Goal: Transaction & Acquisition: Purchase product/service

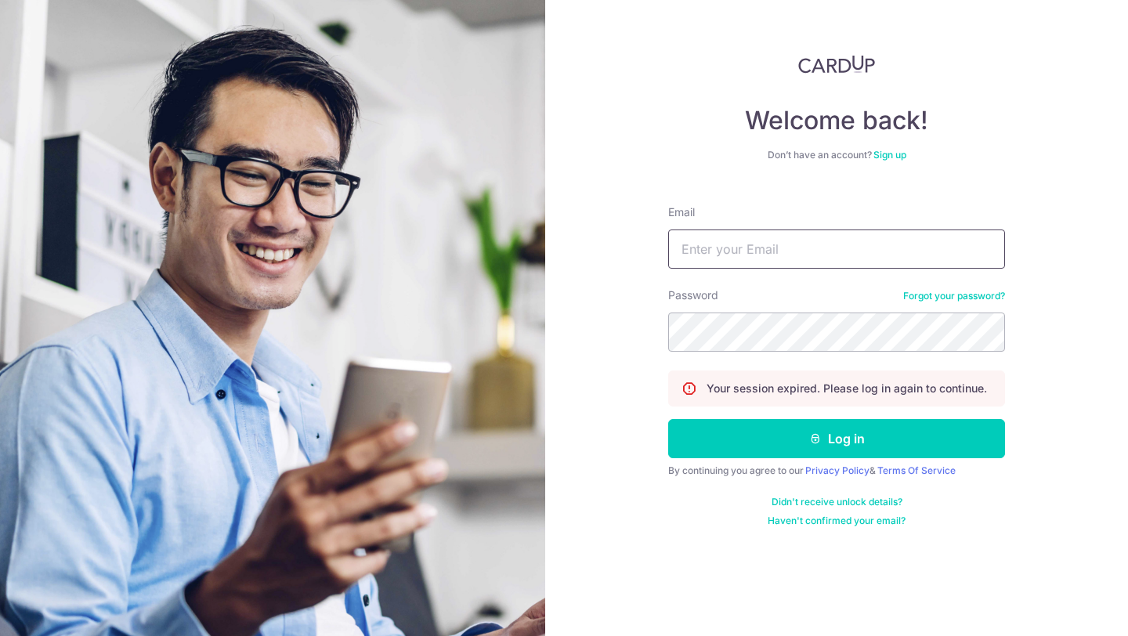
click at [727, 249] on input "Email" at bounding box center [836, 249] width 337 height 39
type input "line.universe9468@gmail.com"
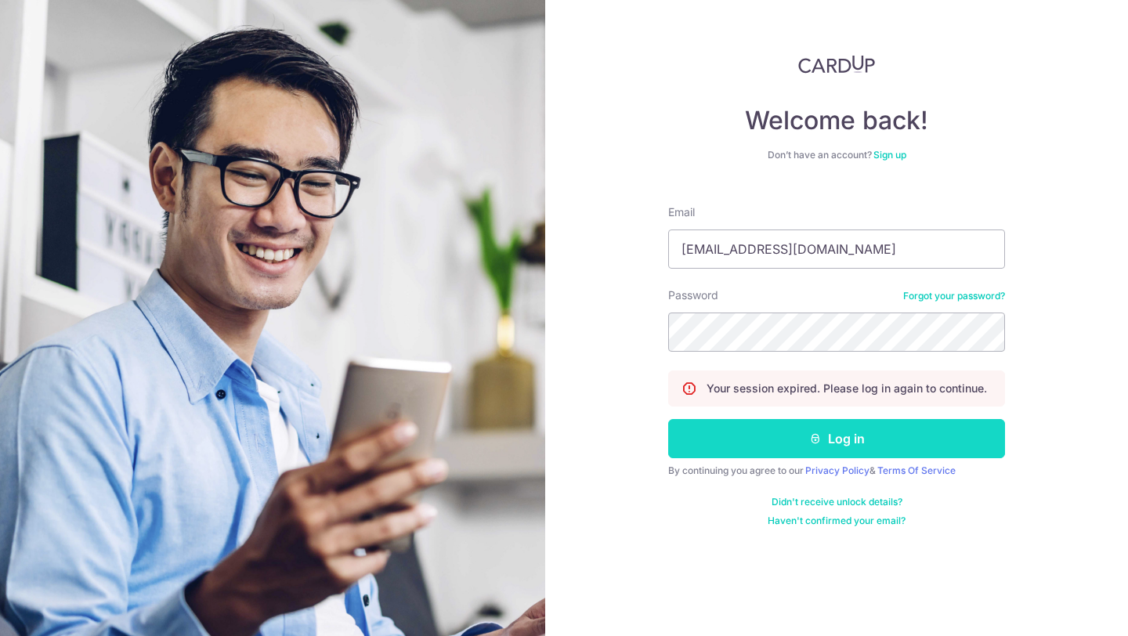
click at [803, 450] on button "Log in" at bounding box center [836, 438] width 337 height 39
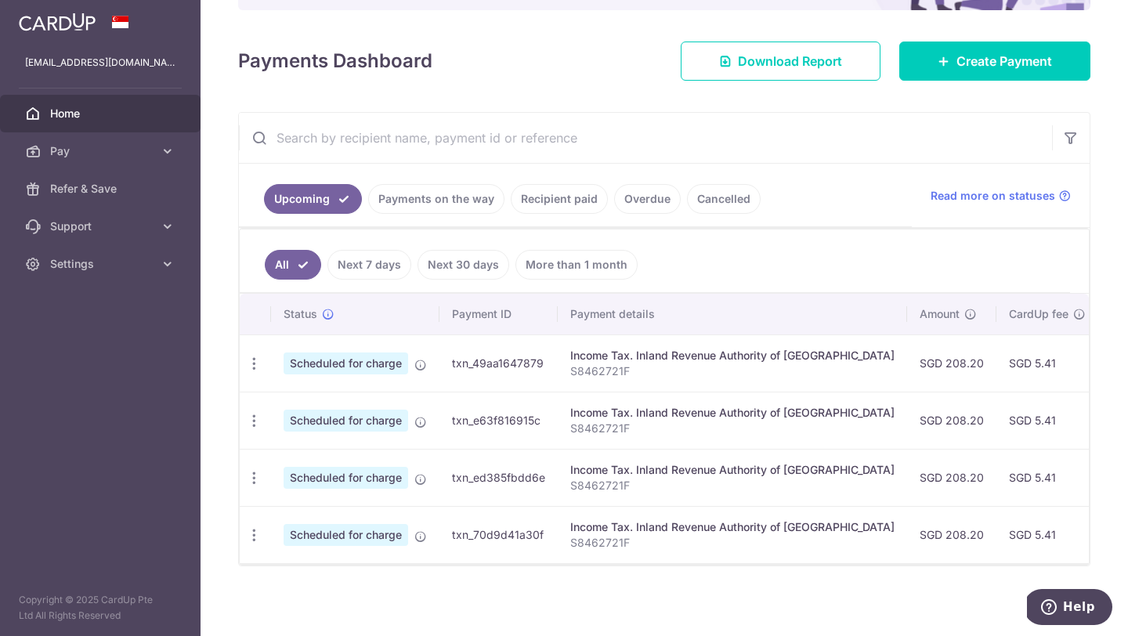
scroll to position [194, 0]
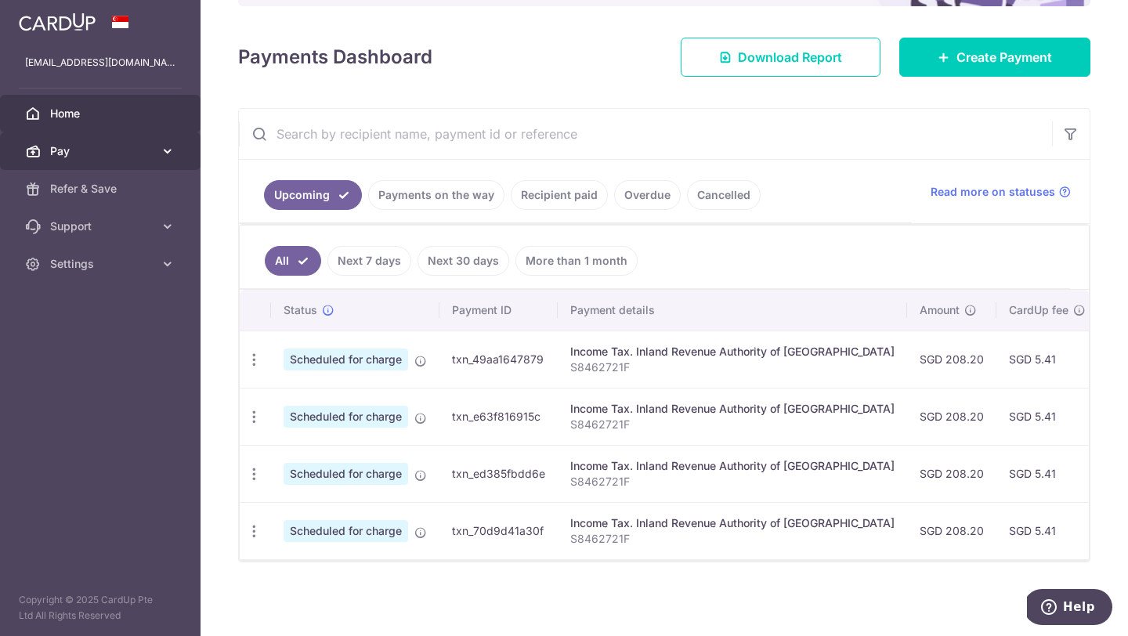
click at [83, 140] on link "Pay" at bounding box center [100, 151] width 201 height 38
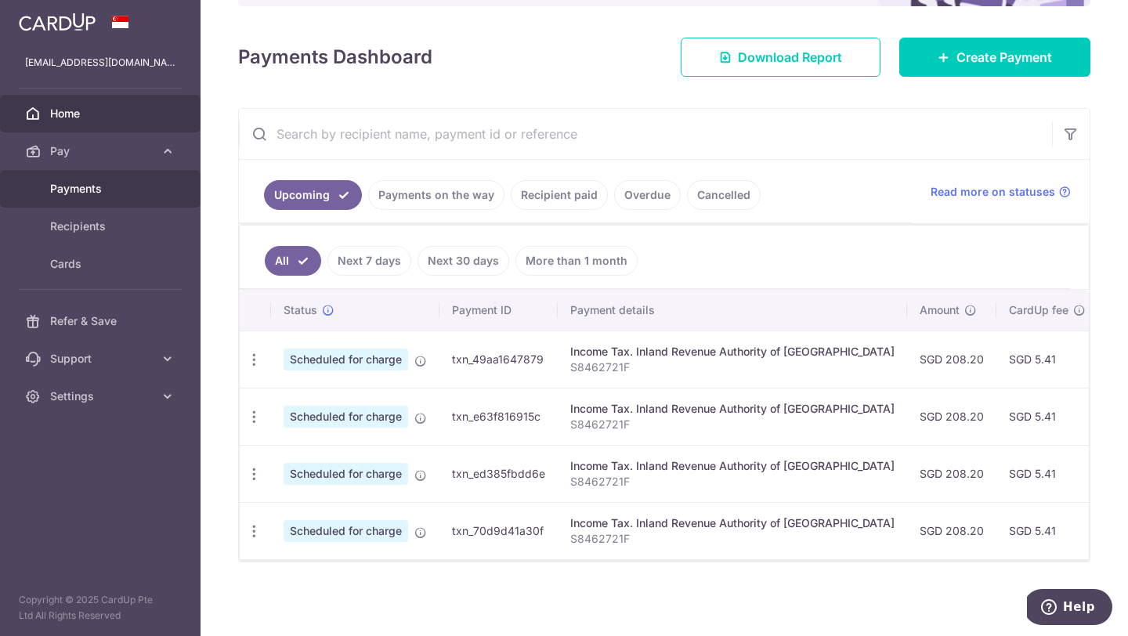
click at [89, 191] on span "Payments" at bounding box center [101, 189] width 103 height 16
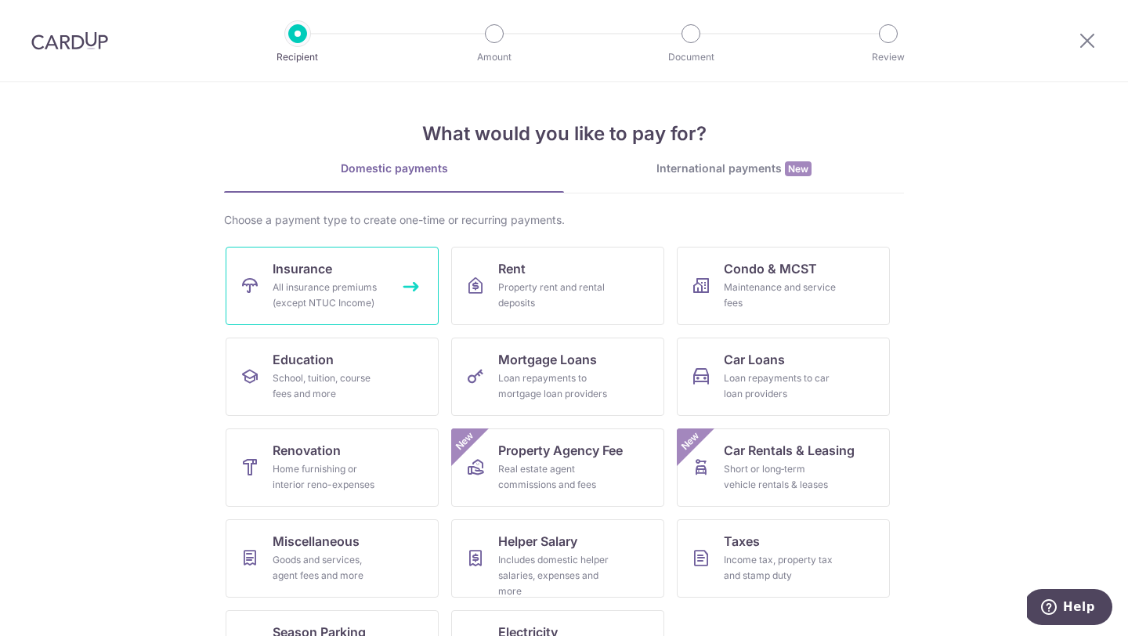
click at [373, 307] on div "All insurance premiums (except NTUC Income)" at bounding box center [329, 295] width 113 height 31
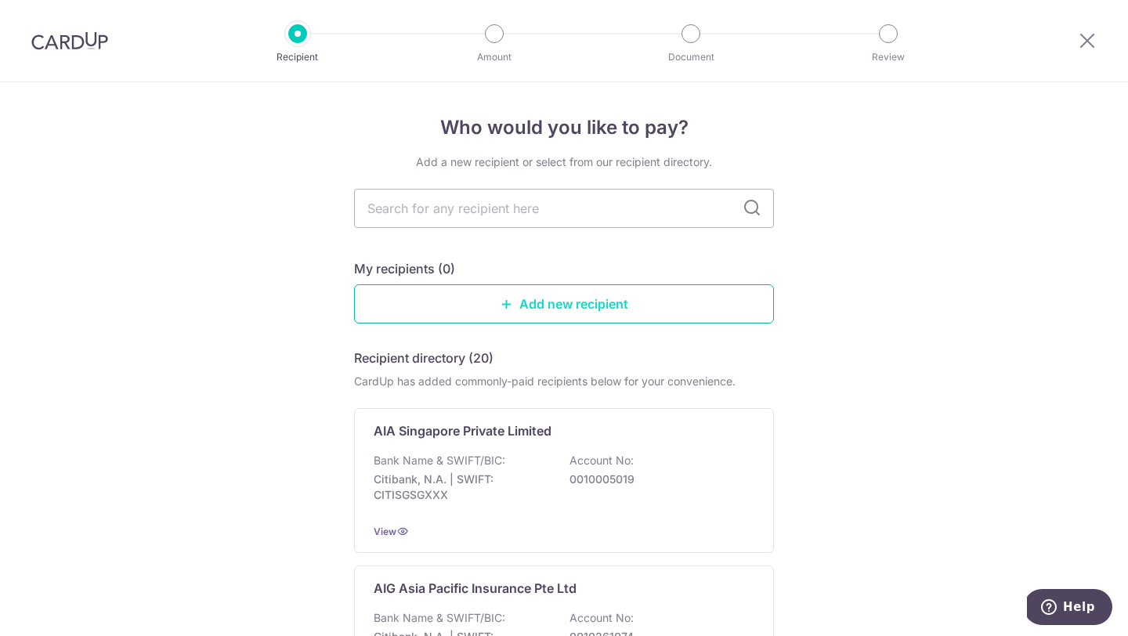
click at [556, 298] on link "Add new recipient" at bounding box center [564, 303] width 420 height 39
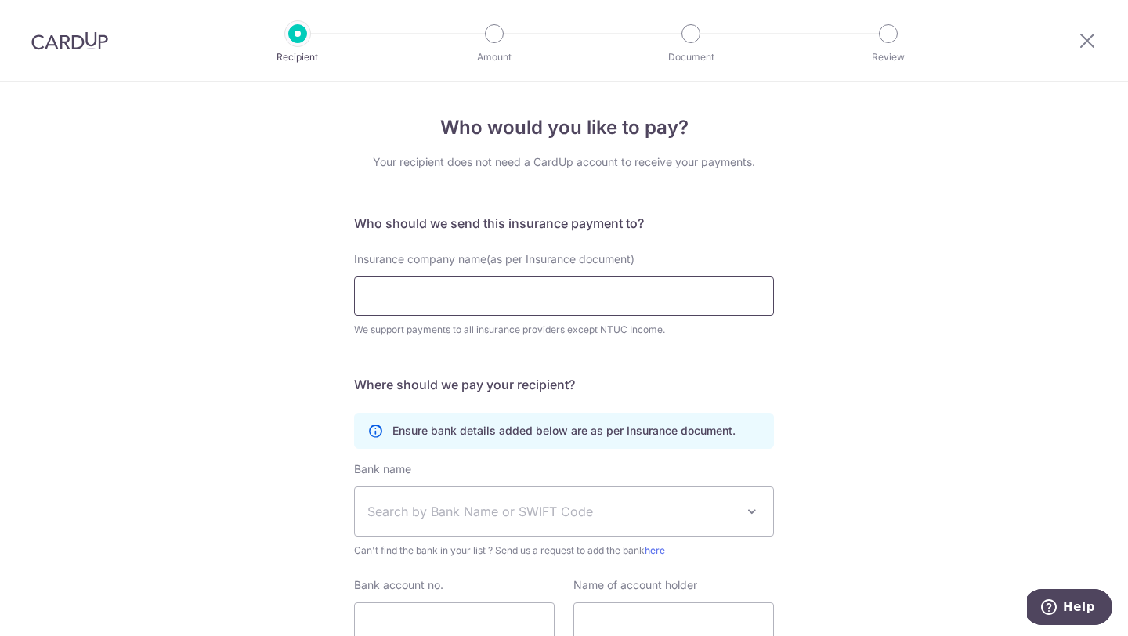
click at [544, 296] on input "Insurance company name(as per Insurance document)" at bounding box center [564, 296] width 420 height 39
click at [551, 285] on input "Insurance company name(as per Insurance document)" at bounding box center [564, 296] width 420 height 39
click at [476, 284] on input "Insurance company name(as per Insurance document)" at bounding box center [564, 296] width 420 height 39
click at [518, 292] on input "Insurance company name(as per Insurance document)" at bounding box center [564, 296] width 420 height 39
click at [376, 310] on input "Insurance company name(as per Insurance document)" at bounding box center [564, 296] width 420 height 39
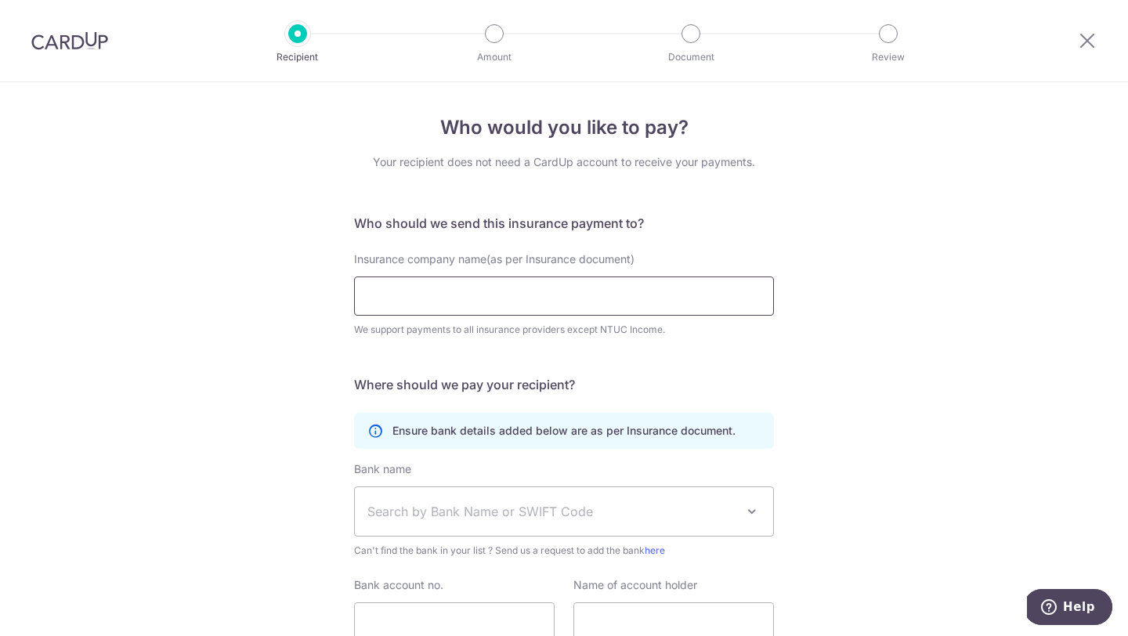
click at [376, 310] on input "Insurance company name(as per Insurance document)" at bounding box center [564, 296] width 420 height 39
type input "manulife"
click button "Submit Request" at bounding box center [0, 0] width 0 height 0
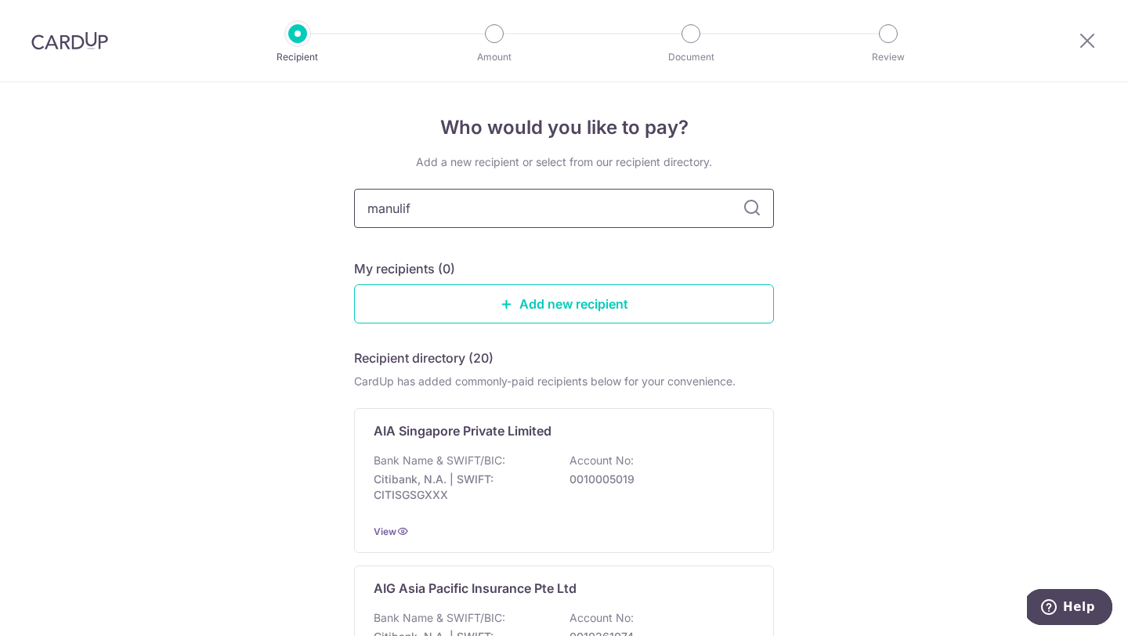
type input "manulife"
click at [751, 210] on icon at bounding box center [752, 208] width 19 height 19
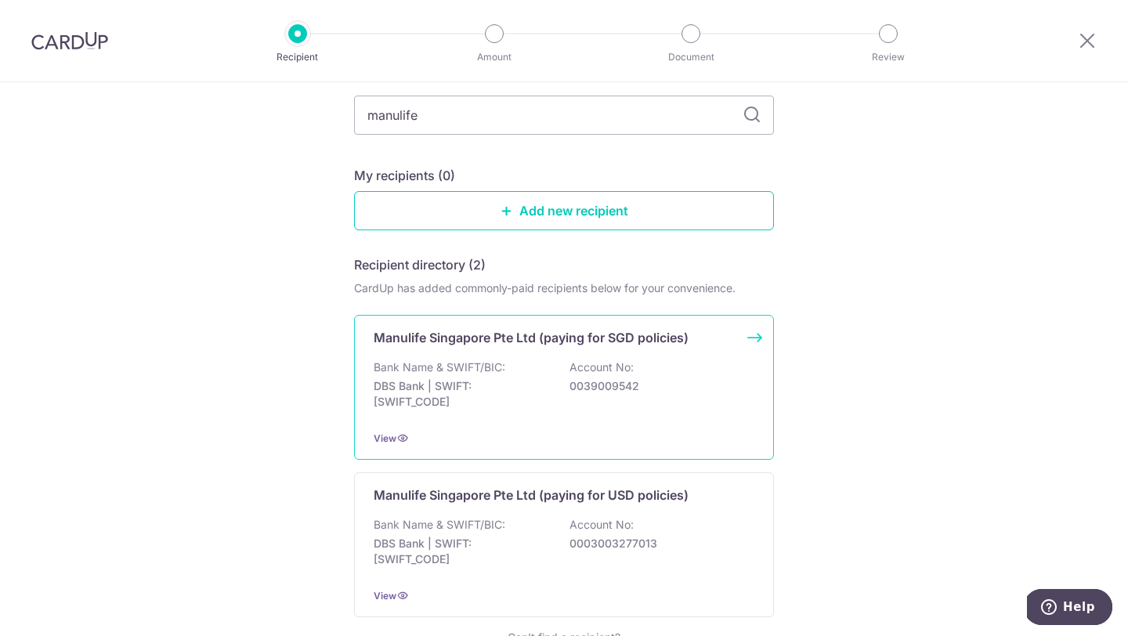
scroll to position [139, 0]
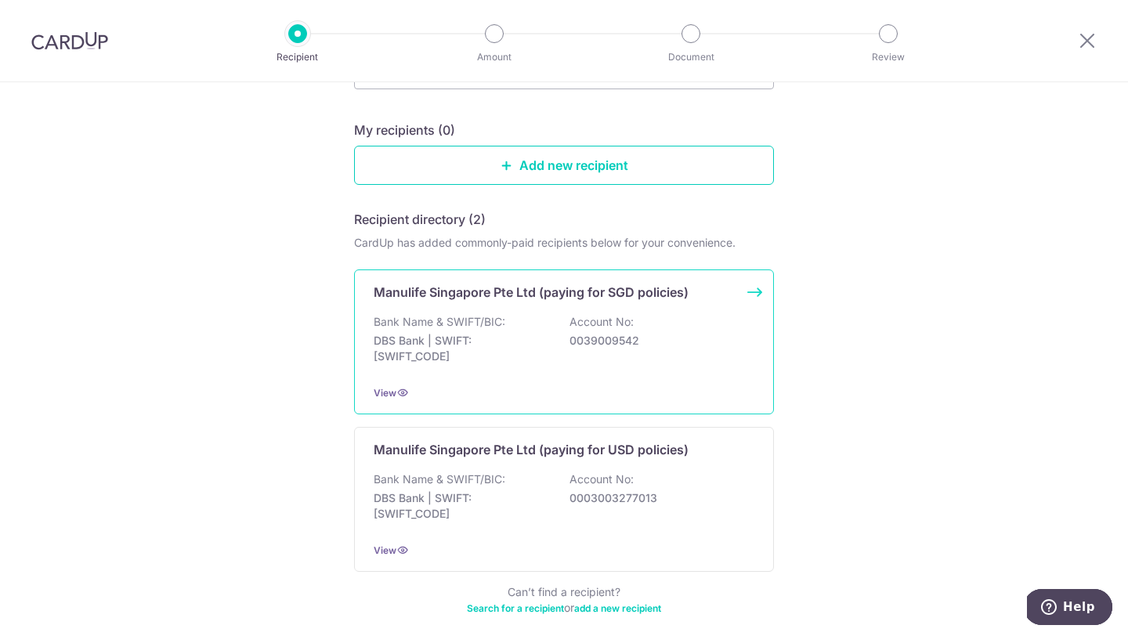
click at [530, 343] on p "DBS Bank | SWIFT: DBSSSGSGXXX" at bounding box center [461, 348] width 175 height 31
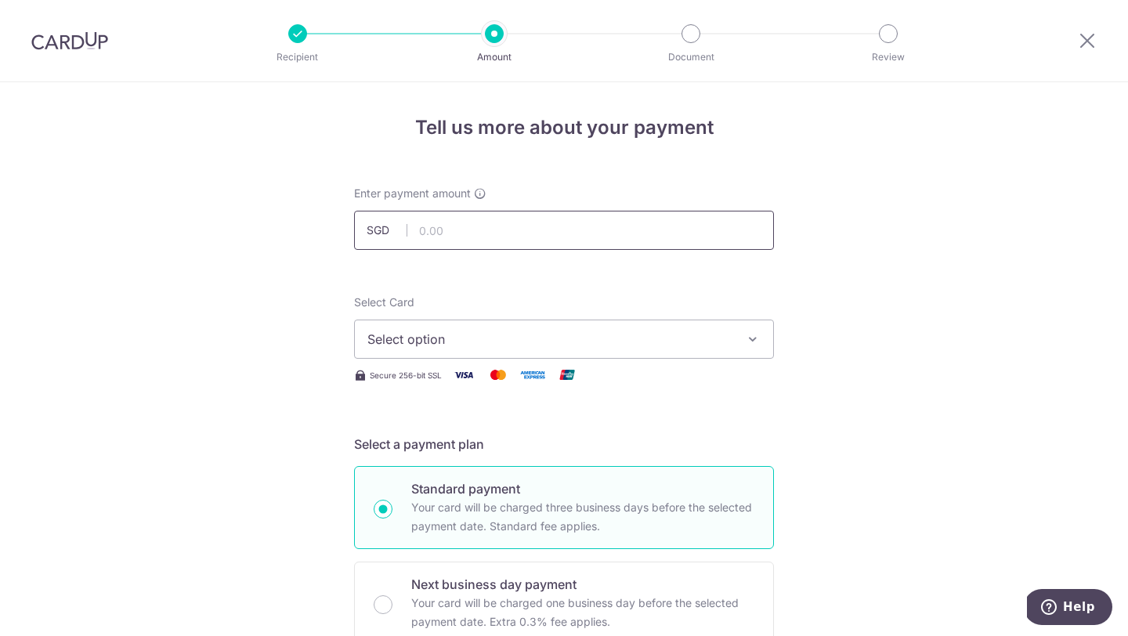
click at [537, 222] on input "text" at bounding box center [564, 230] width 420 height 39
type input "18,000.00"
click at [499, 341] on span "Select option" at bounding box center [549, 339] width 365 height 19
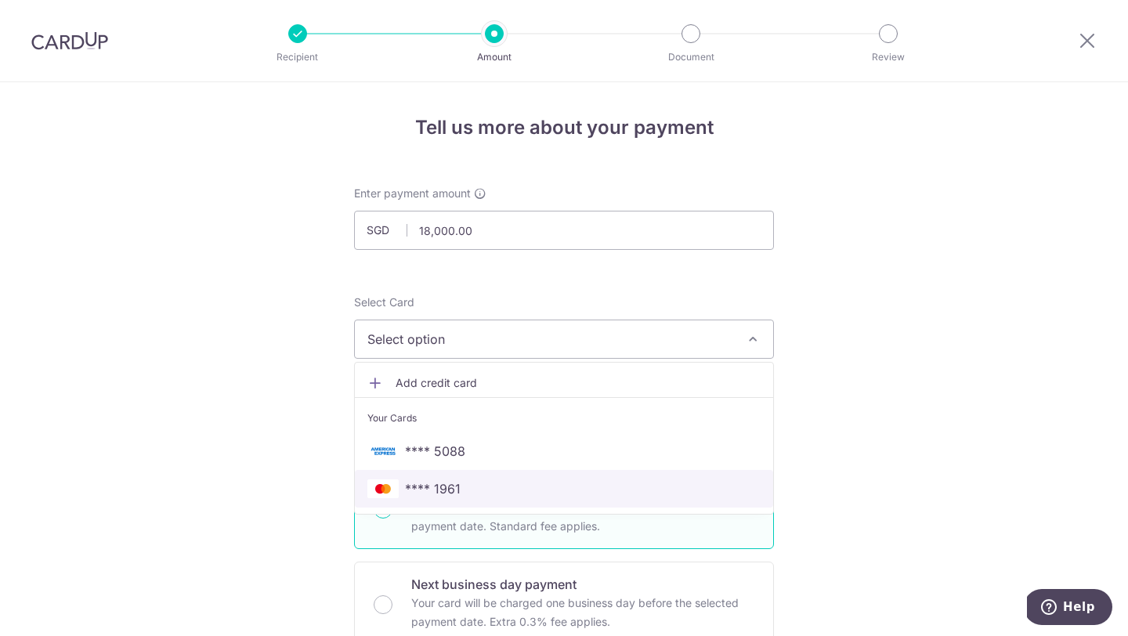
click at [476, 480] on span "**** 1961" at bounding box center [563, 488] width 393 height 19
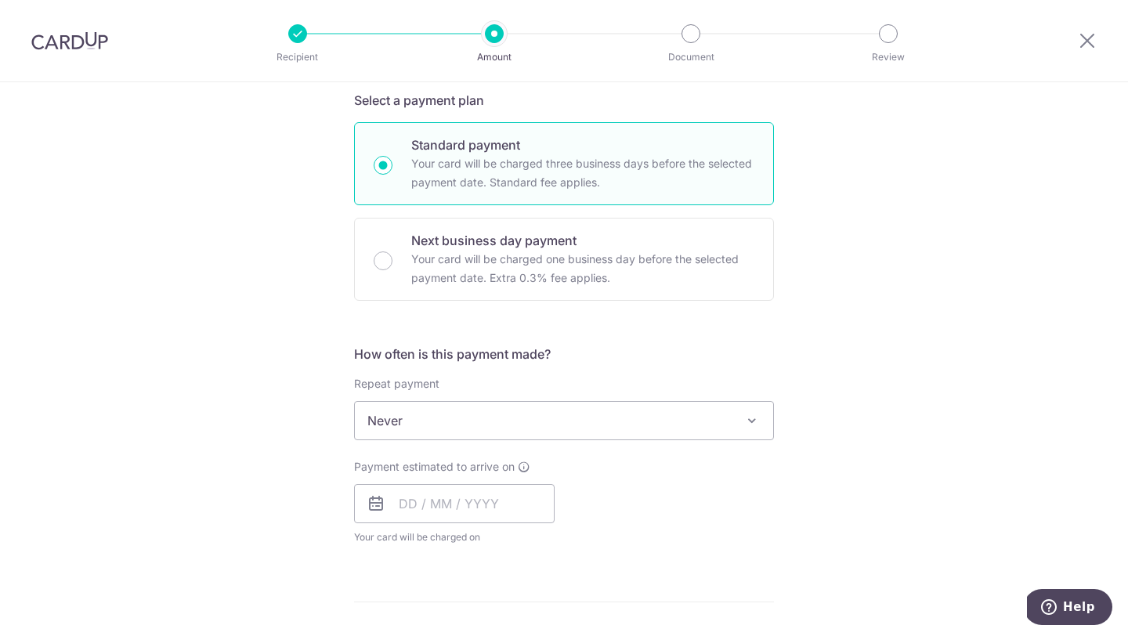
scroll to position [357, 0]
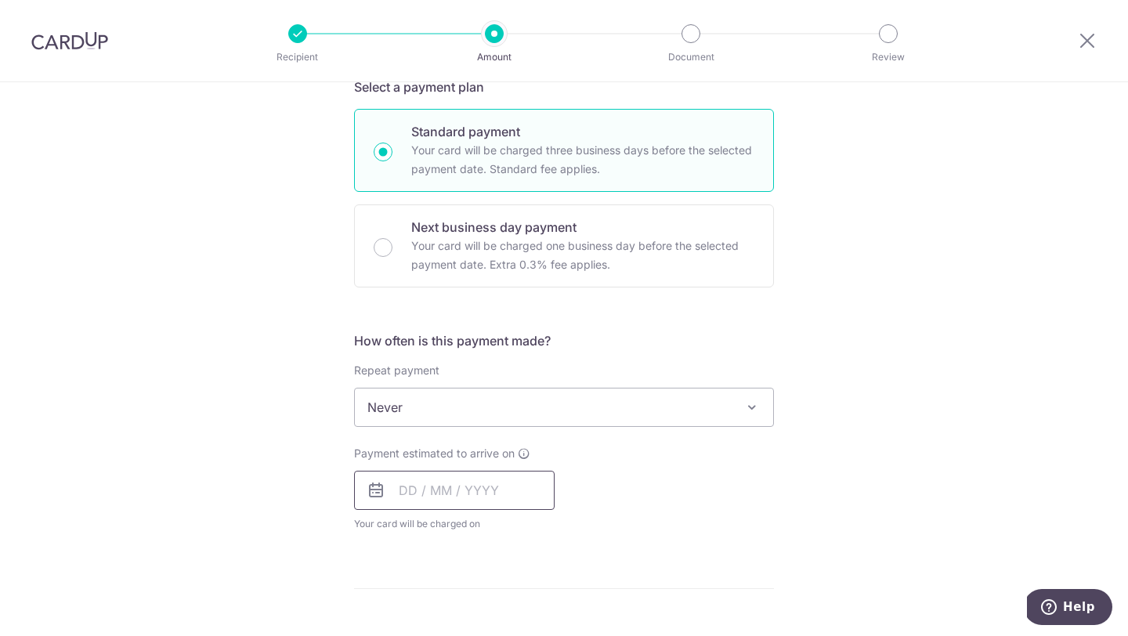
click at [459, 485] on input "text" at bounding box center [454, 490] width 201 height 39
click at [589, 477] on div "Payment estimated to arrive on Prev Next Oct Nov Dec 2025 2026 2027 2028 2029 2…" at bounding box center [564, 489] width 439 height 86
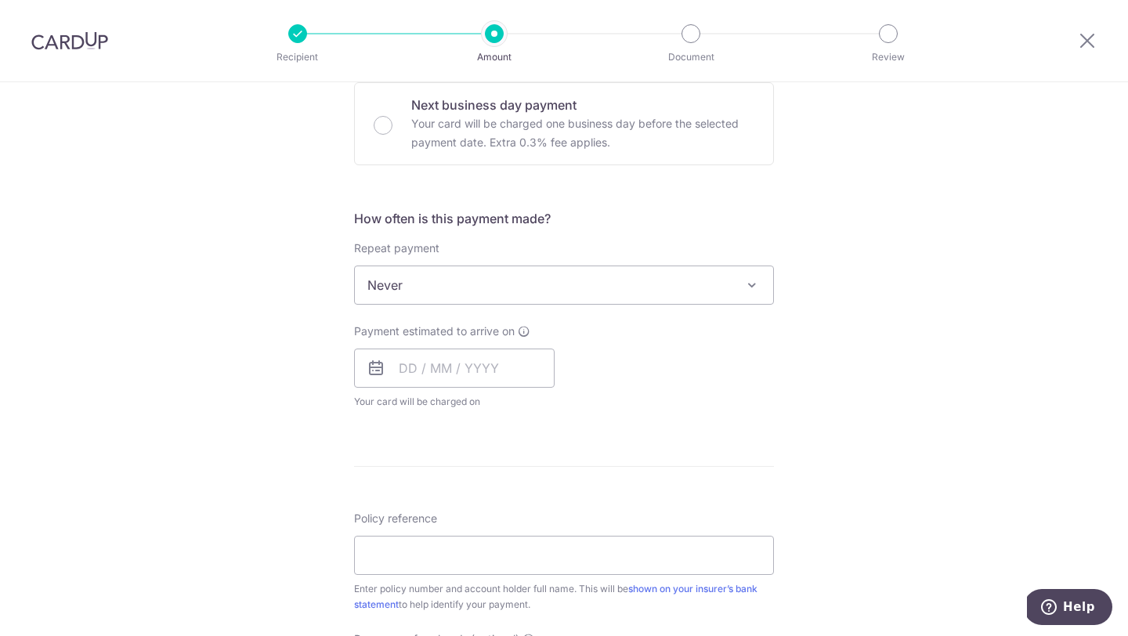
scroll to position [526, 0]
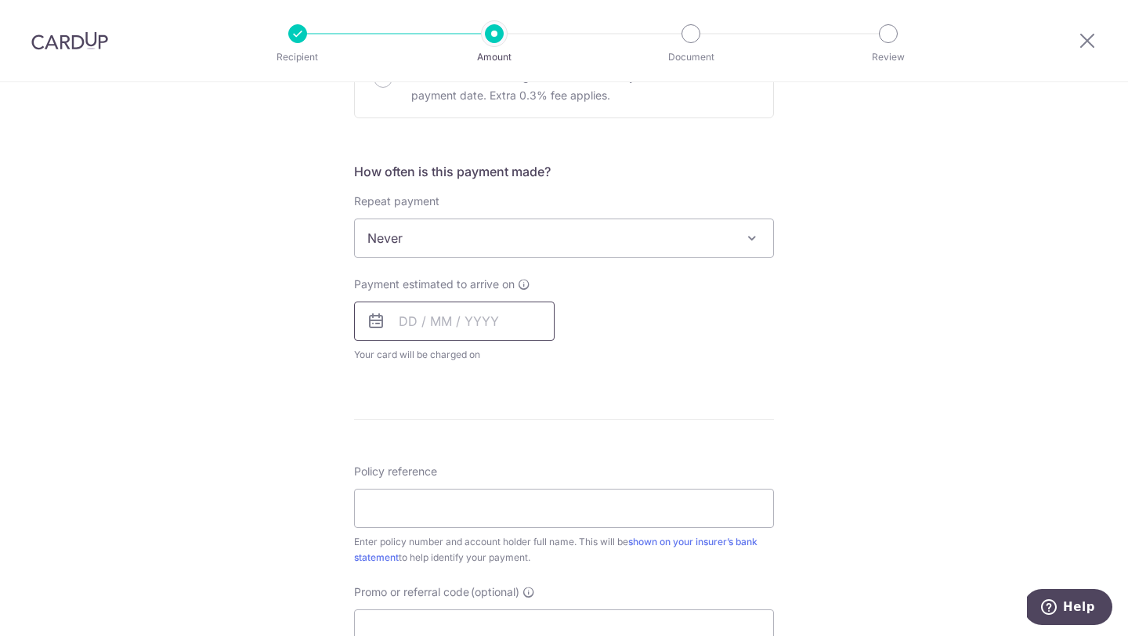
click at [429, 317] on input "text" at bounding box center [454, 321] width 201 height 39
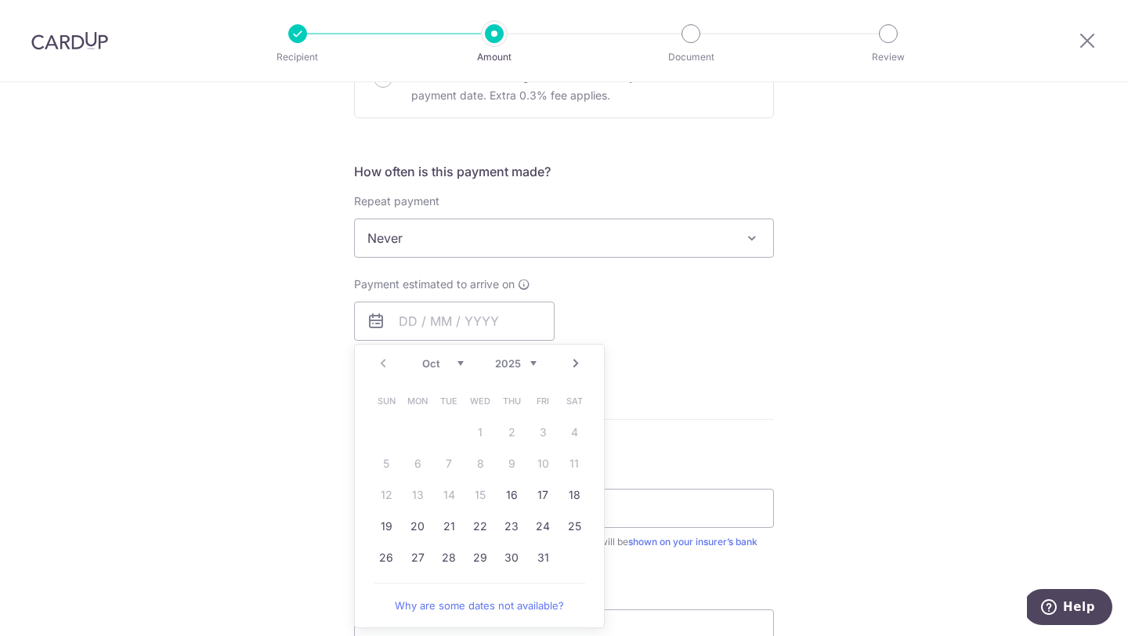
click at [564, 284] on div "Payment estimated to arrive on Prev Next Oct Nov Dec 2025 2026 2027 2028 2029 2…" at bounding box center [564, 320] width 439 height 86
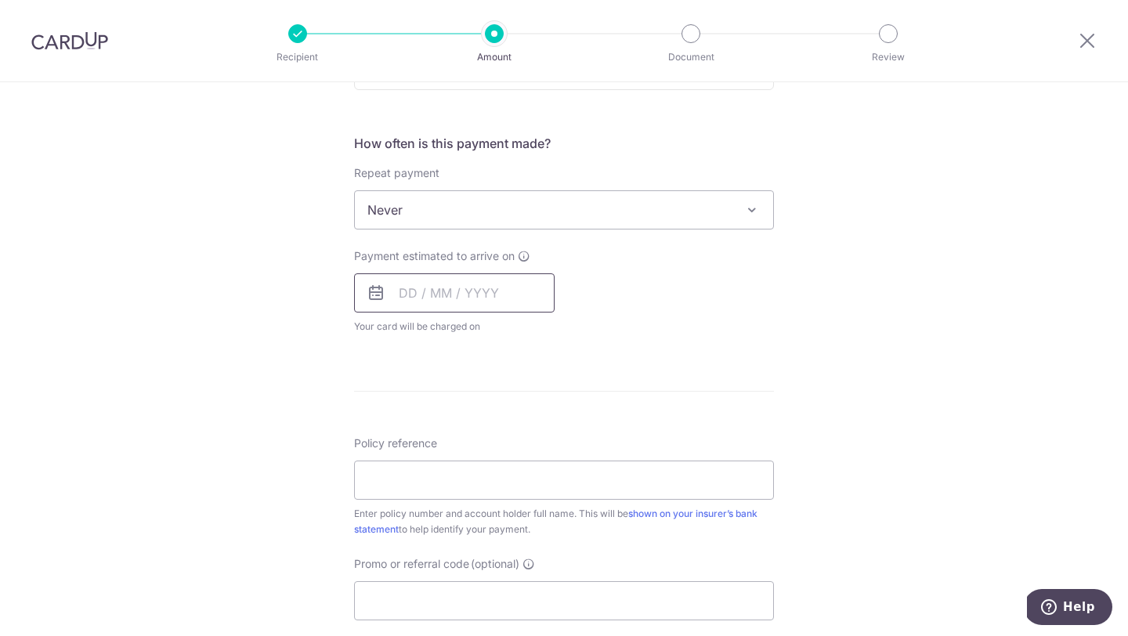
scroll to position [554, 0]
click at [485, 288] on input "text" at bounding box center [454, 293] width 201 height 39
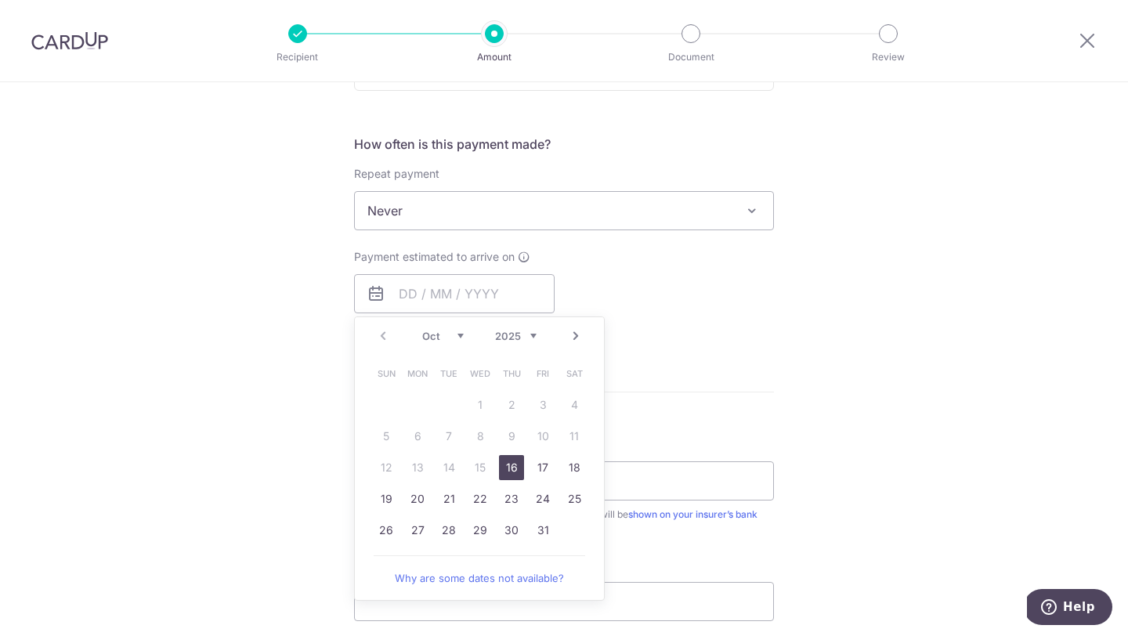
click at [573, 284] on div "Payment estimated to arrive on This is the date on which your recipient will re…" at bounding box center [564, 292] width 439 height 86
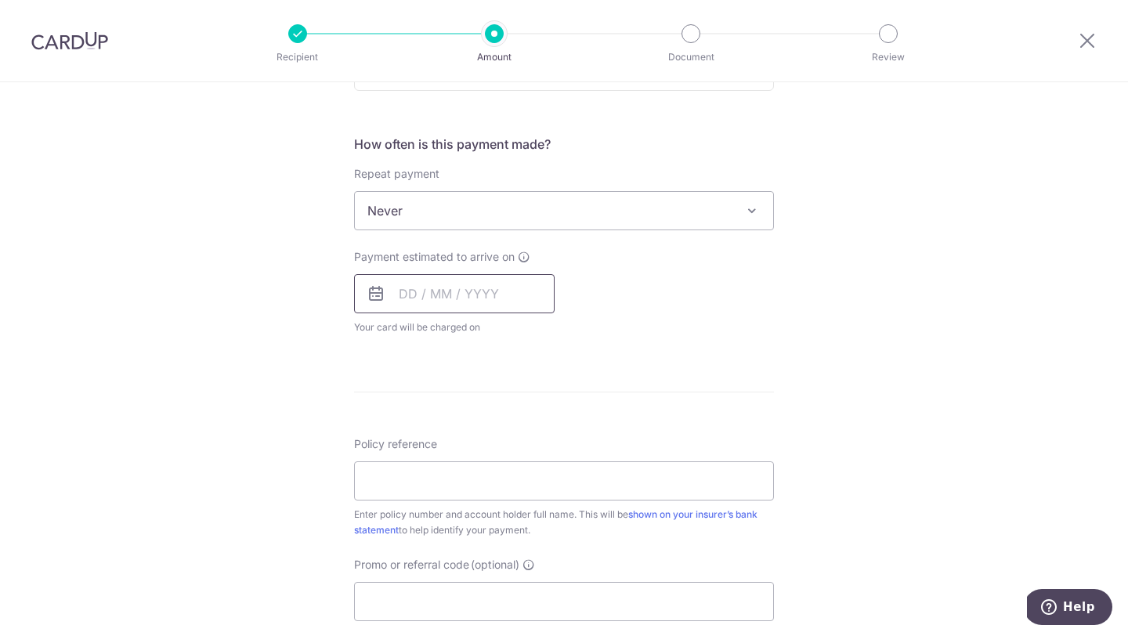
click at [494, 287] on input "text" at bounding box center [454, 293] width 201 height 39
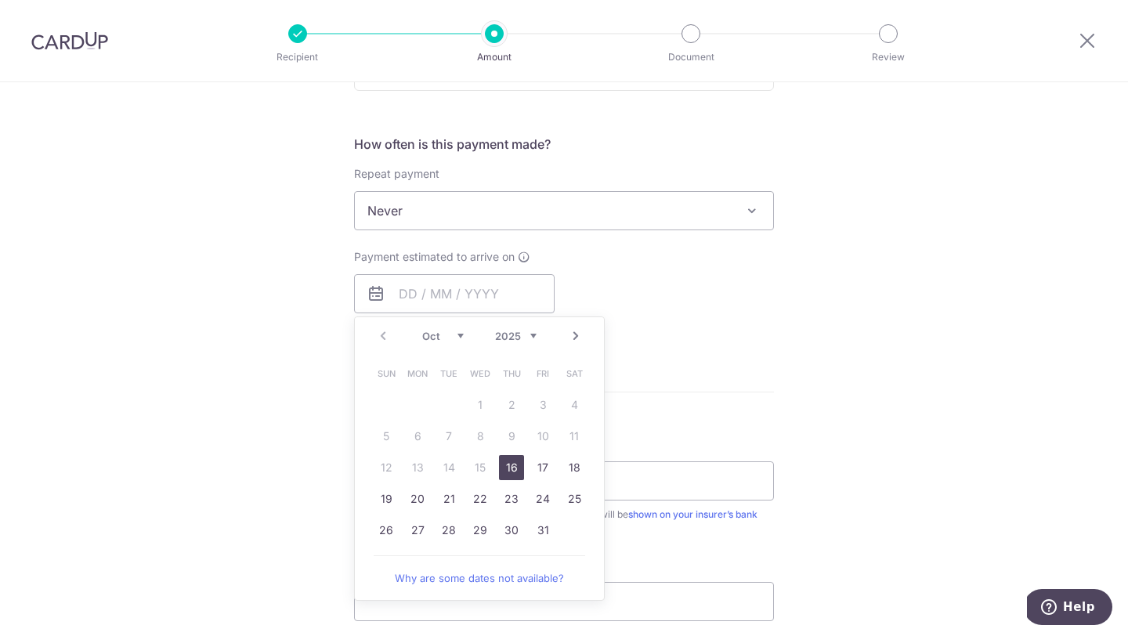
click at [564, 290] on div "Payment estimated to arrive on Prev Next Oct Nov Dec 2025 2026 2027 2028 2029 2…" at bounding box center [564, 292] width 439 height 86
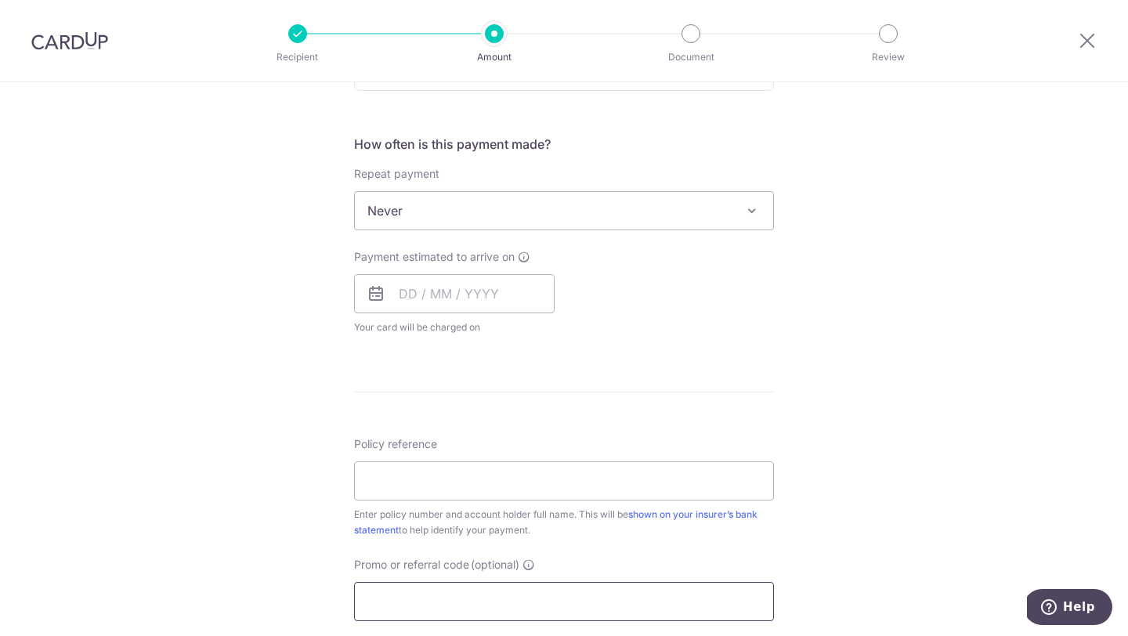
click at [387, 593] on input "Promo or referral code (optional)" at bounding box center [564, 601] width 420 height 39
type input "OFF225"
click at [406, 297] on input "text" at bounding box center [454, 293] width 201 height 39
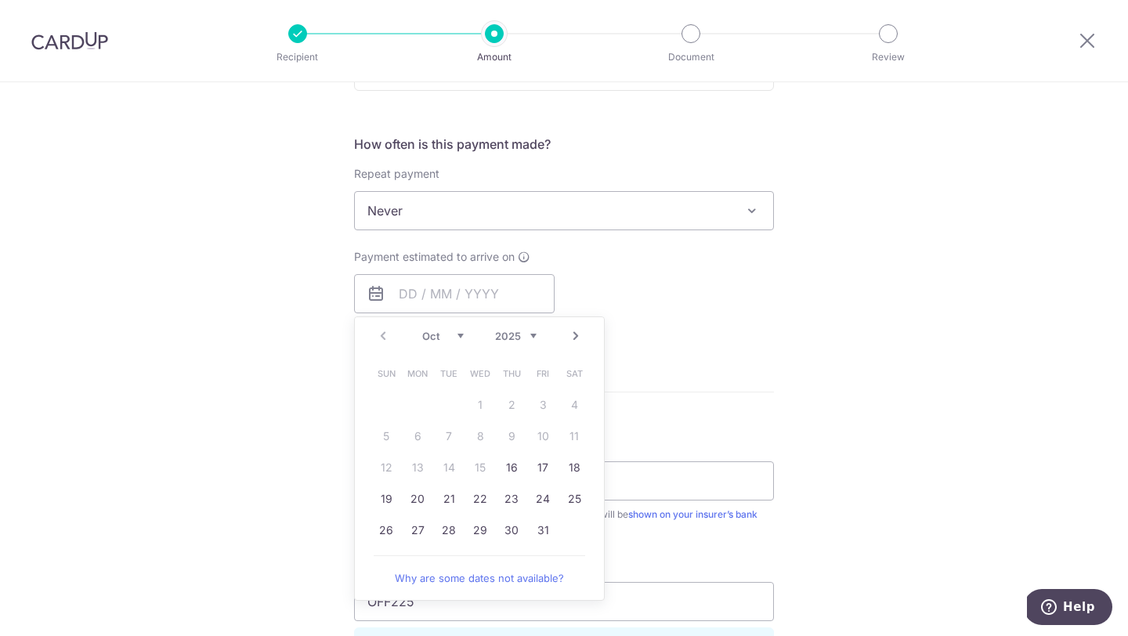
click at [414, 465] on table "Sun Mon Tue Wed Thu Fri Sat 1 2 3 4 5 6 7 8 9 10 11 12 13 14 15 16 17 18 19 20 …" at bounding box center [480, 452] width 219 height 188
click at [387, 468] on table "Sun Mon Tue Wed Thu Fri Sat 1 2 3 4 5 6 7 8 9 10 11 12 13 14 15 16 17 18 19 20 …" at bounding box center [480, 452] width 219 height 188
click at [634, 422] on form "Enter payment amount SGD 18,000.00 18000.00 Select Card **** 1961 Add credit ca…" at bounding box center [564, 287] width 420 height 1311
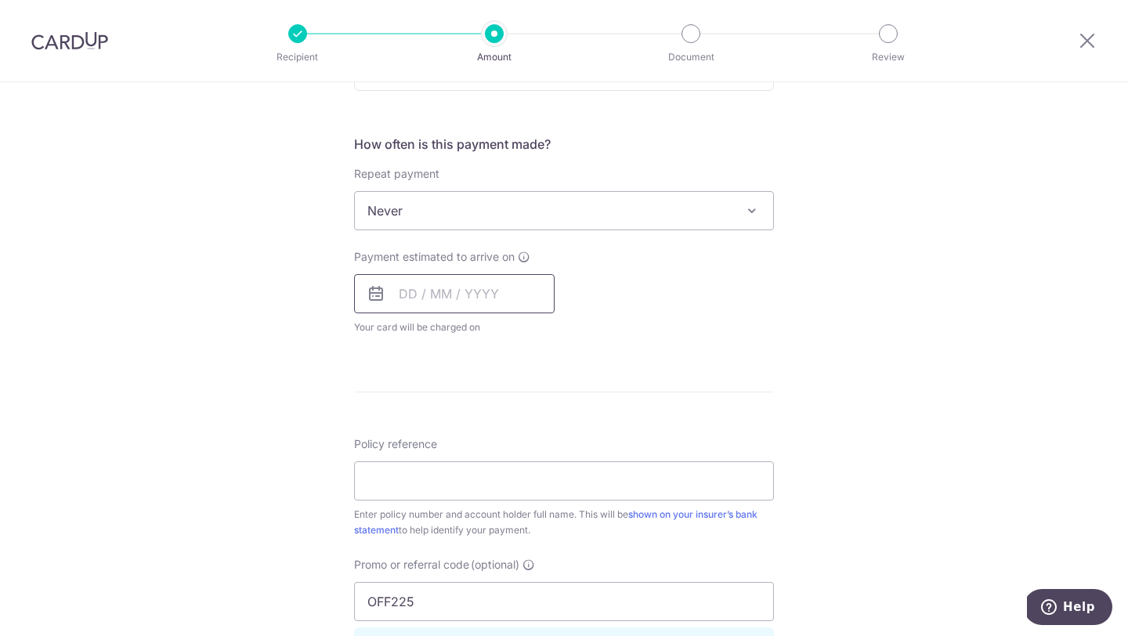
click at [476, 291] on input "text" at bounding box center [454, 293] width 201 height 39
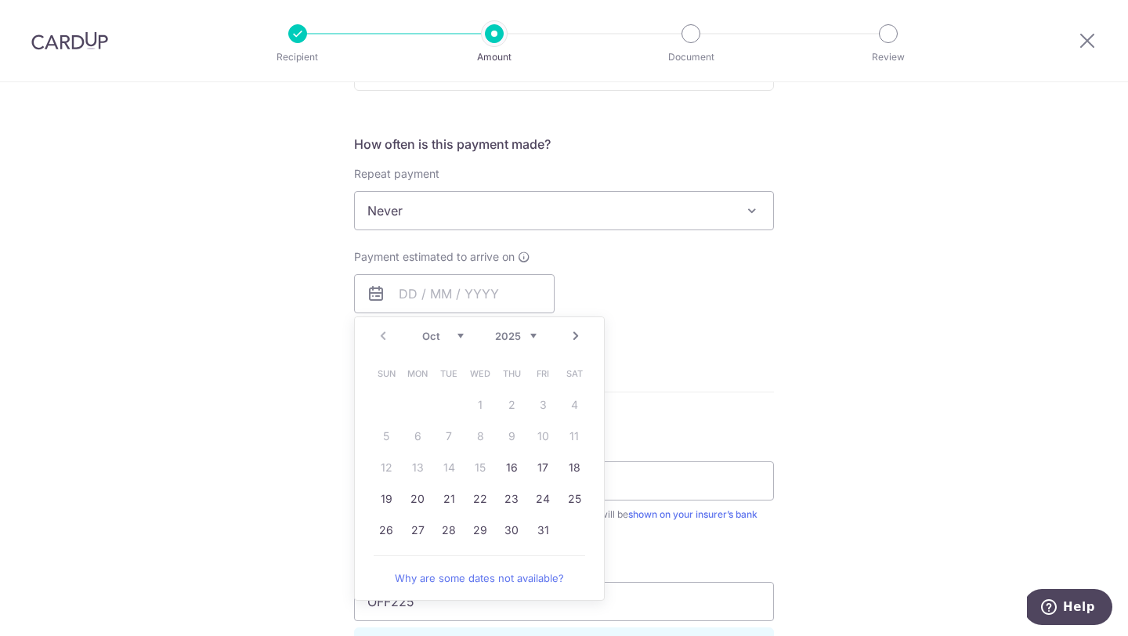
click at [647, 407] on form "Enter payment amount SGD 18,000.00 18000.00 Select Card **** 1961 Add credit ca…" at bounding box center [564, 287] width 420 height 1311
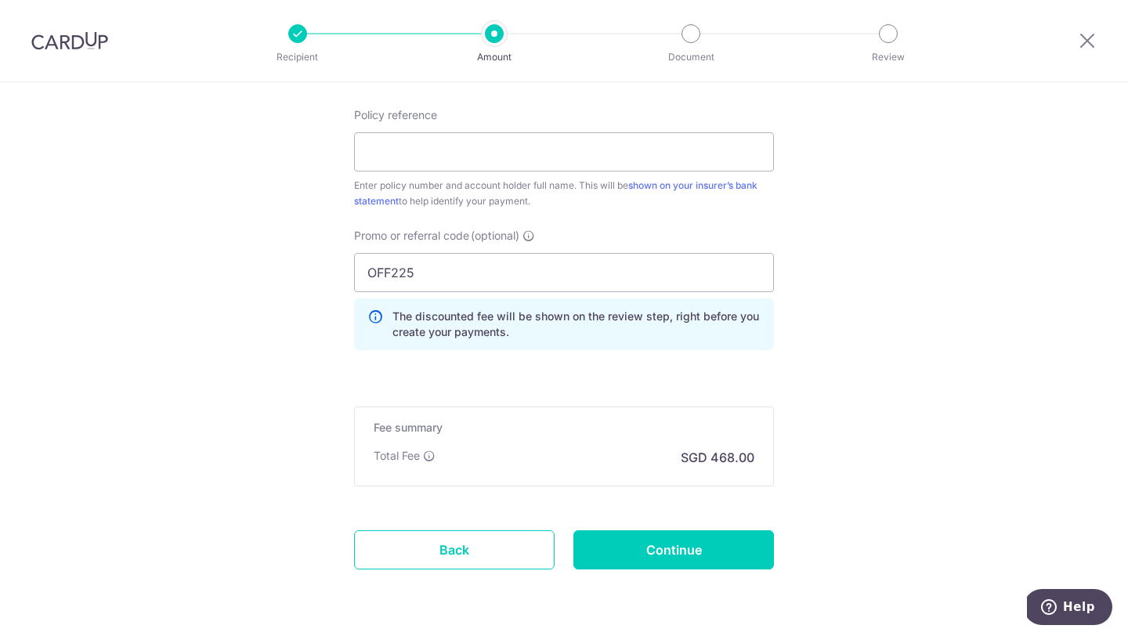
scroll to position [884, 0]
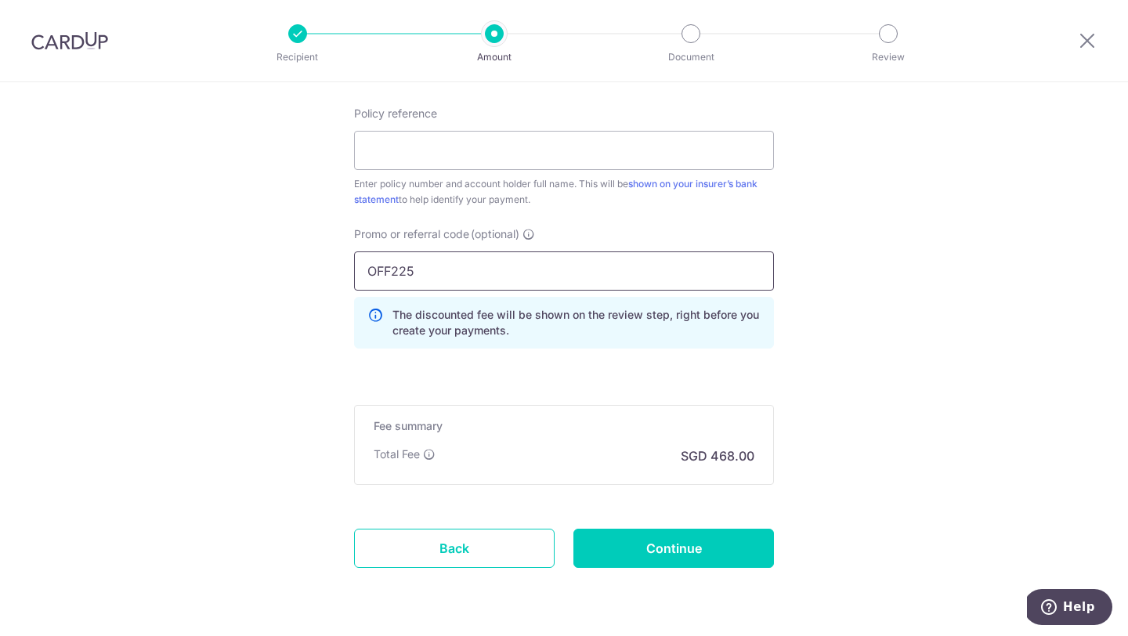
click at [427, 262] on input "OFF225" at bounding box center [564, 270] width 420 height 39
click at [471, 278] on input "Promo or referral code (optional)" at bounding box center [564, 270] width 420 height 39
paste input "OFF225"
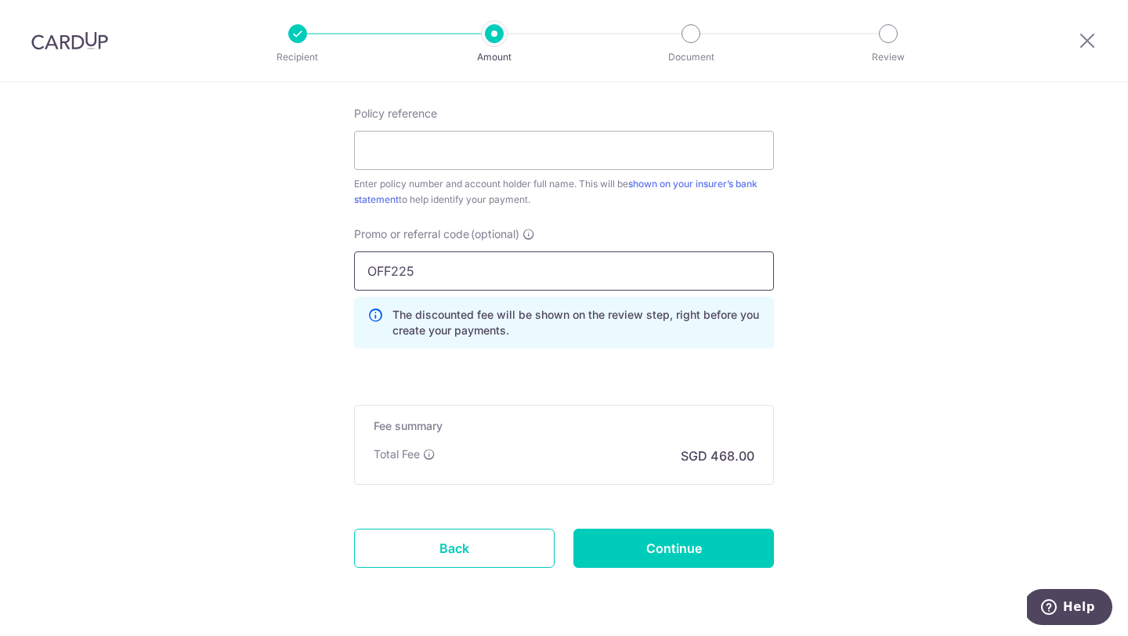
type input "OFF225"
click at [589, 206] on div "Enter policy number and account holder full name. This will be shown on your in…" at bounding box center [564, 191] width 420 height 31
click at [587, 150] on input "Policy reference" at bounding box center [564, 150] width 420 height 39
click at [465, 157] on input "S8462721F" at bounding box center [564, 150] width 420 height 39
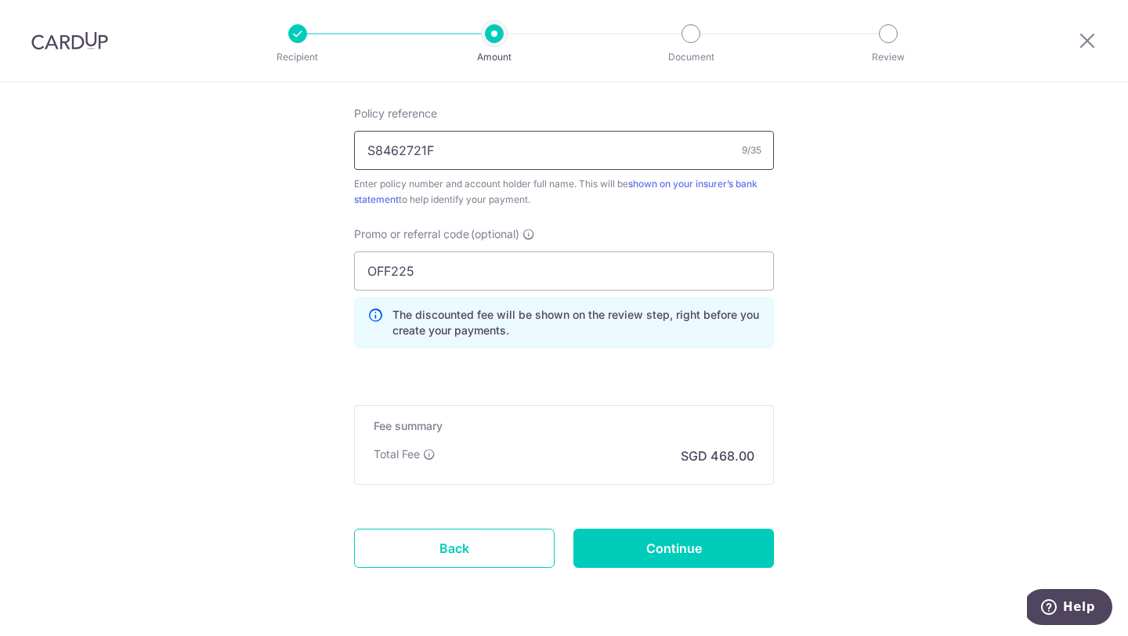
click at [465, 157] on input "S8462721F" at bounding box center [564, 150] width 420 height 39
click at [411, 150] on input "2452351813" at bounding box center [564, 150] width 420 height 39
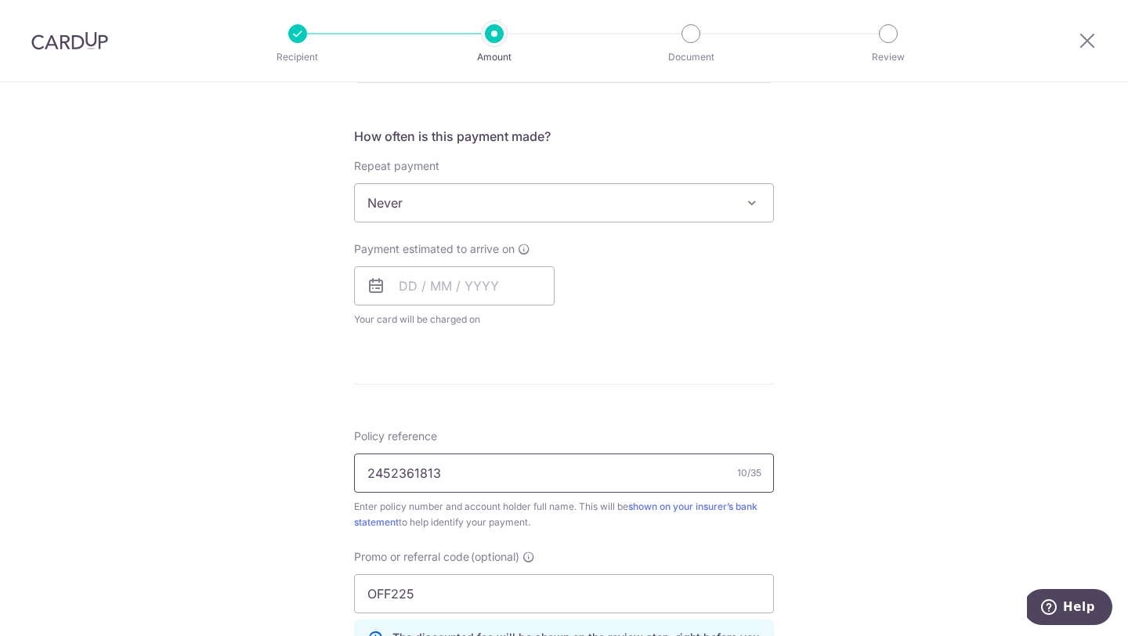
scroll to position [525, 0]
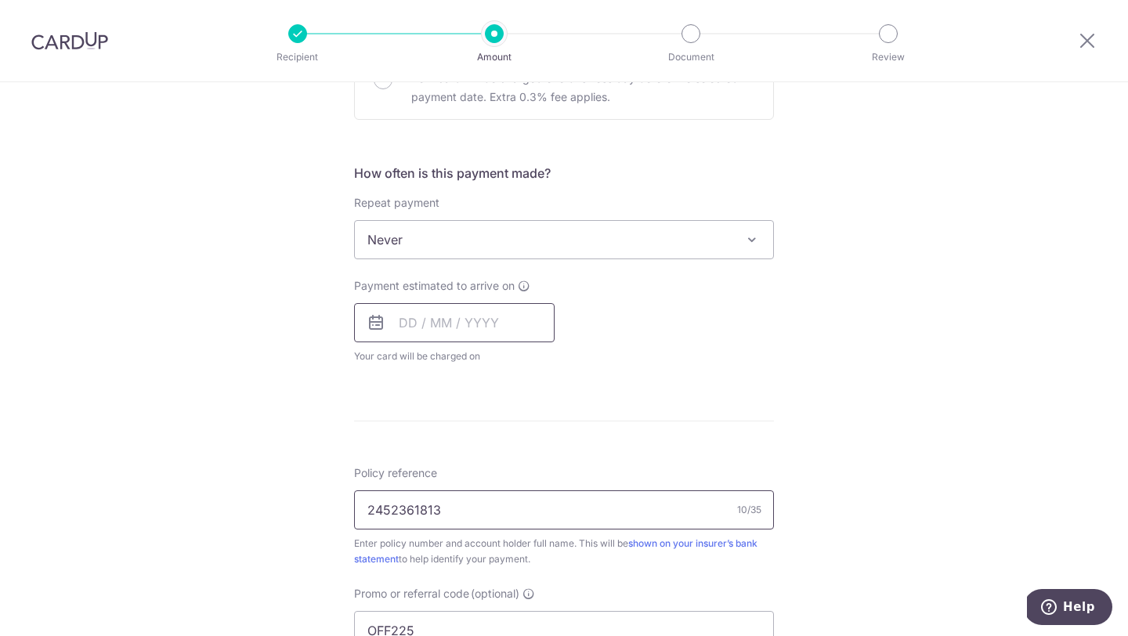
type input "2452361813"
click at [462, 327] on input "text" at bounding box center [454, 322] width 201 height 39
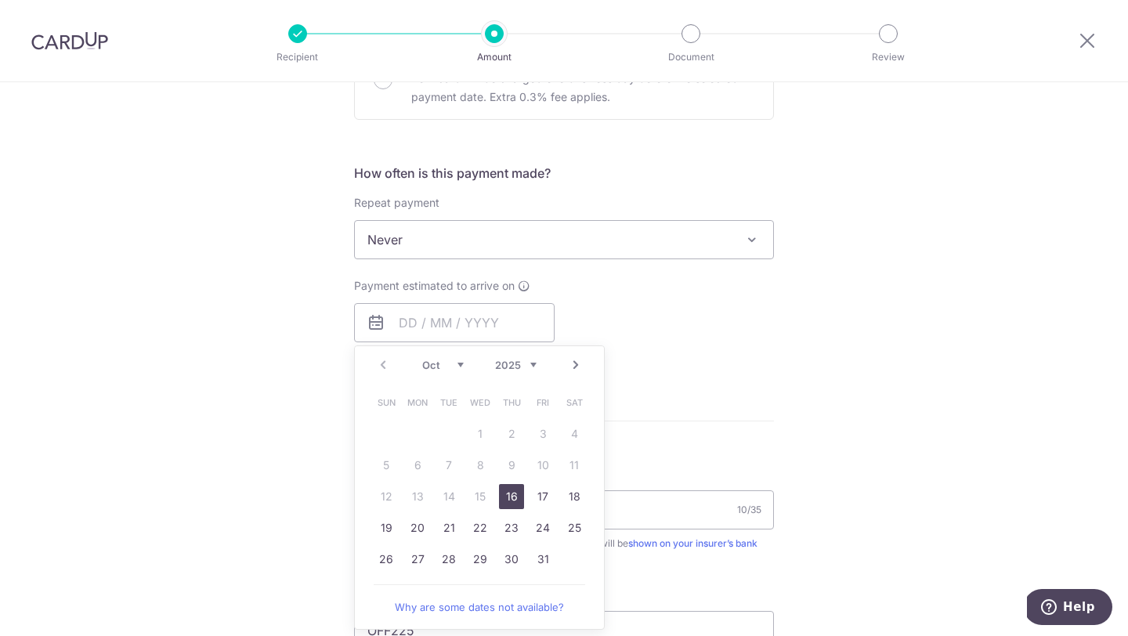
click at [512, 500] on link "16" at bounding box center [511, 496] width 25 height 25
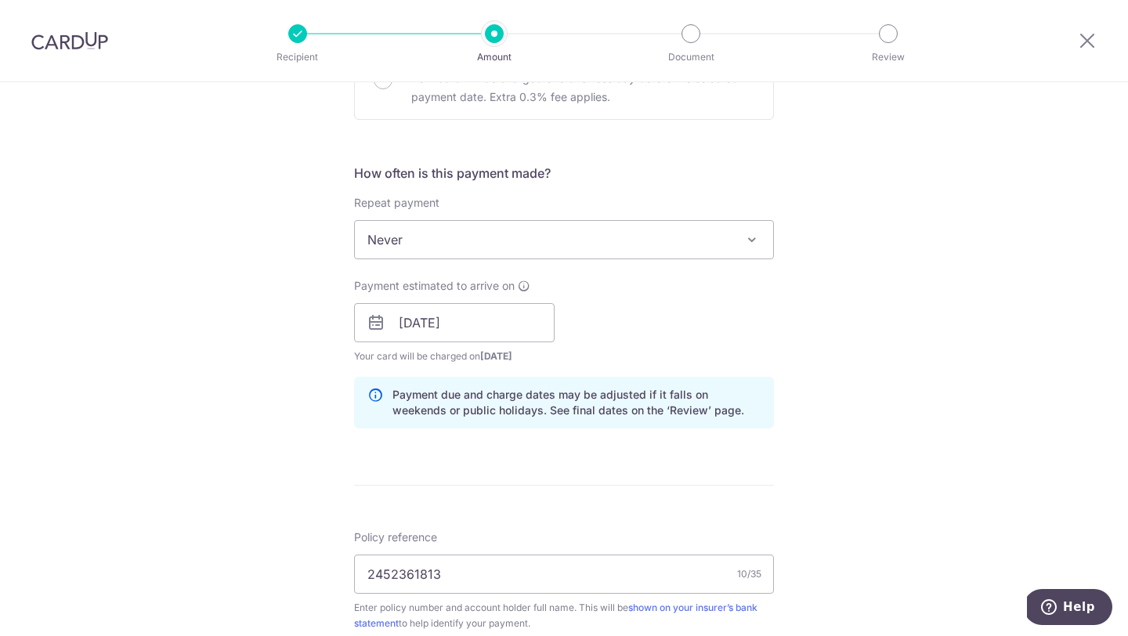
click at [584, 246] on span "Never" at bounding box center [564, 240] width 418 height 38
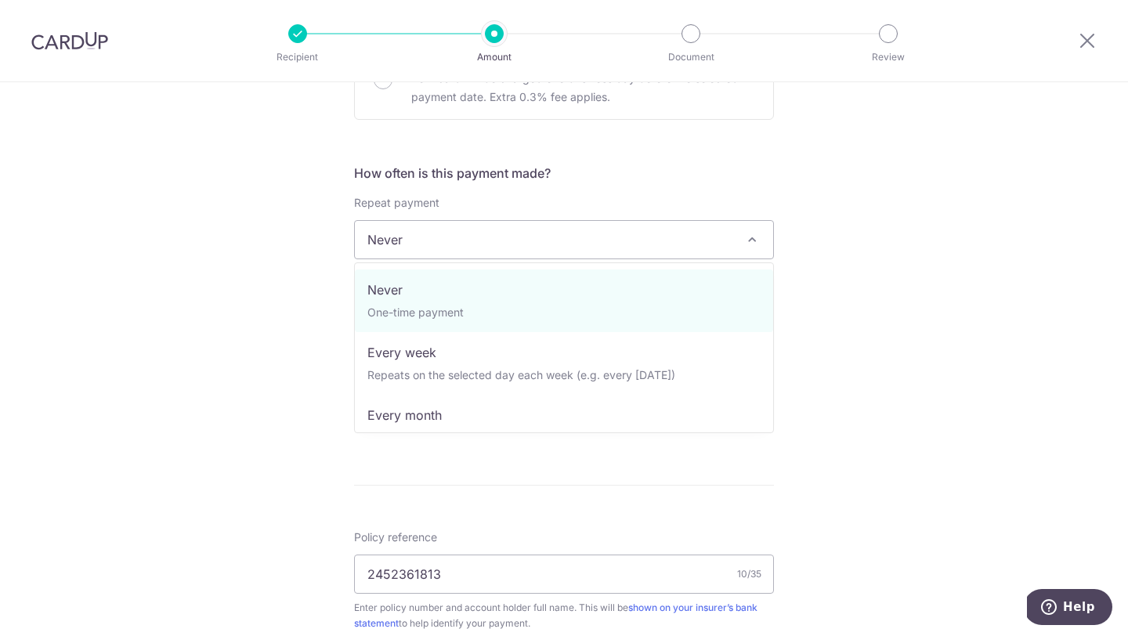
click at [584, 246] on span "Never" at bounding box center [564, 240] width 418 height 38
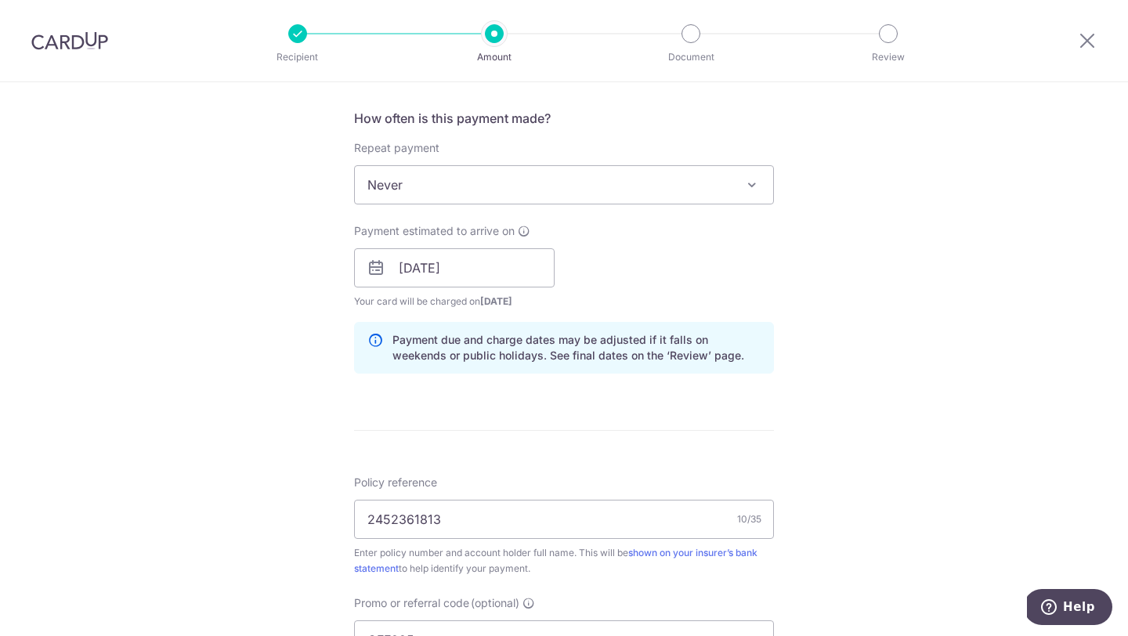
scroll to position [591, 0]
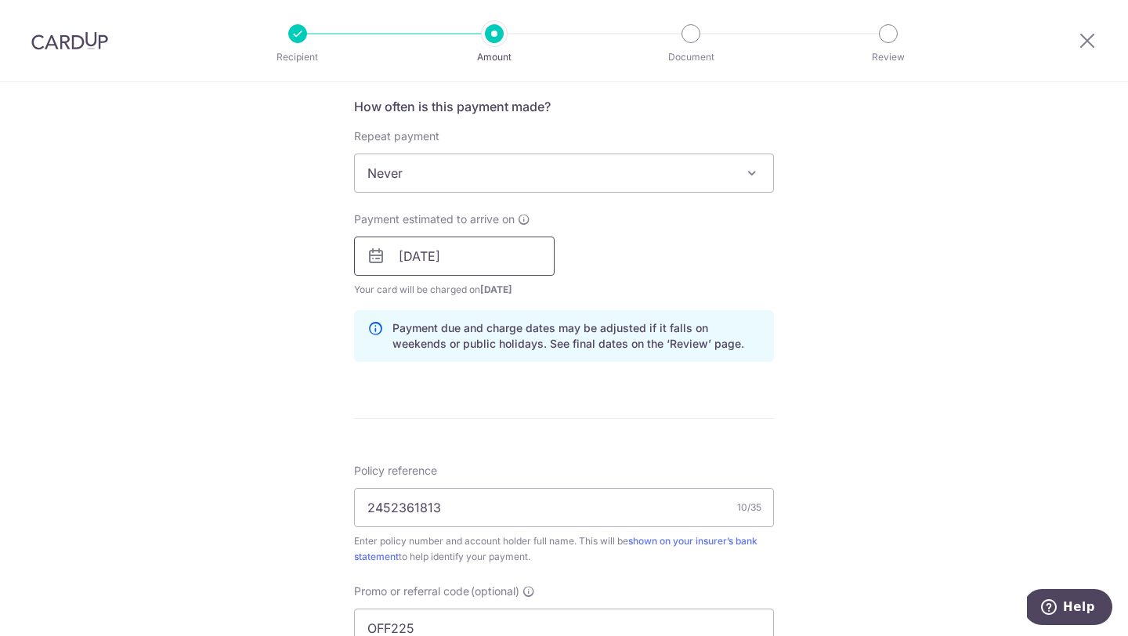
click at [439, 262] on input "16/10/2025" at bounding box center [454, 256] width 201 height 39
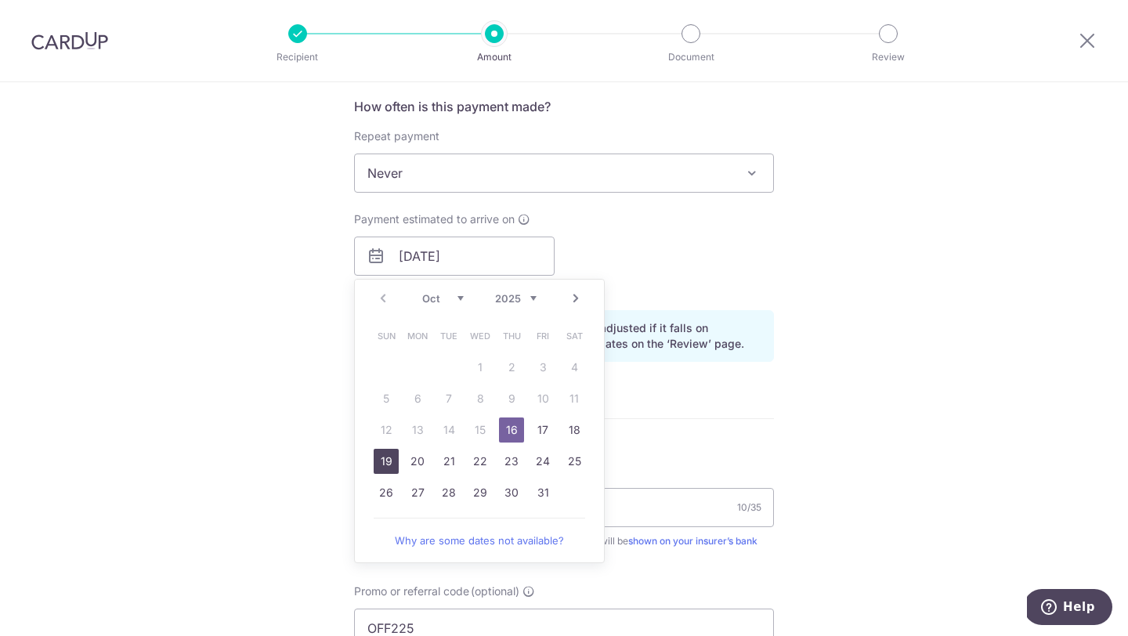
click at [395, 464] on link "19" at bounding box center [386, 461] width 25 height 25
type input "[DATE]"
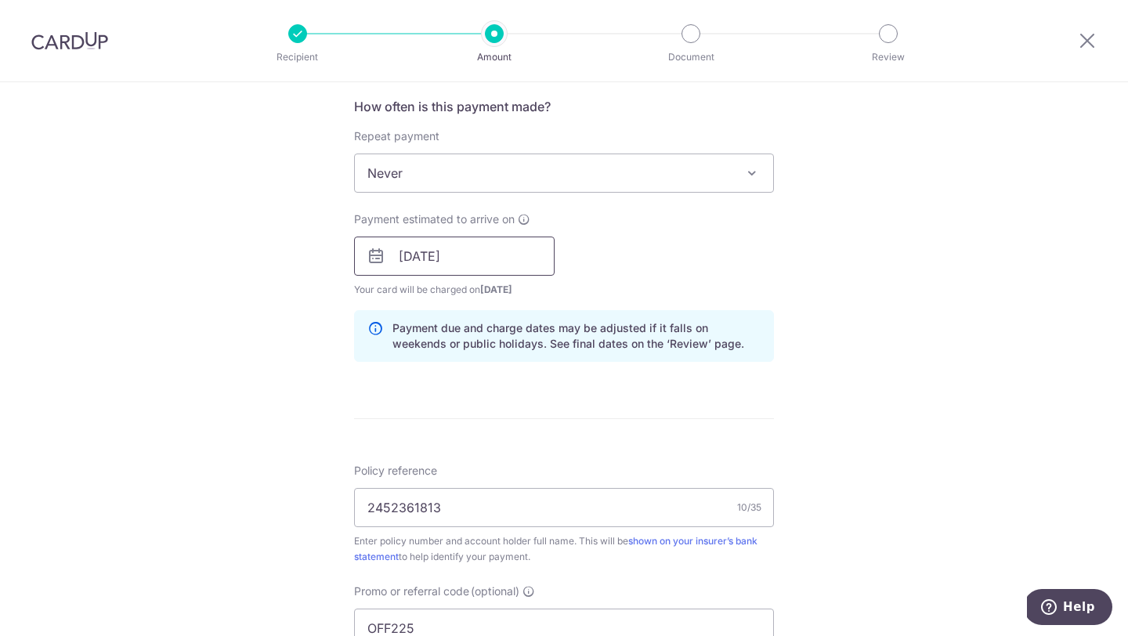
click at [534, 259] on input "[DATE]" at bounding box center [454, 256] width 201 height 39
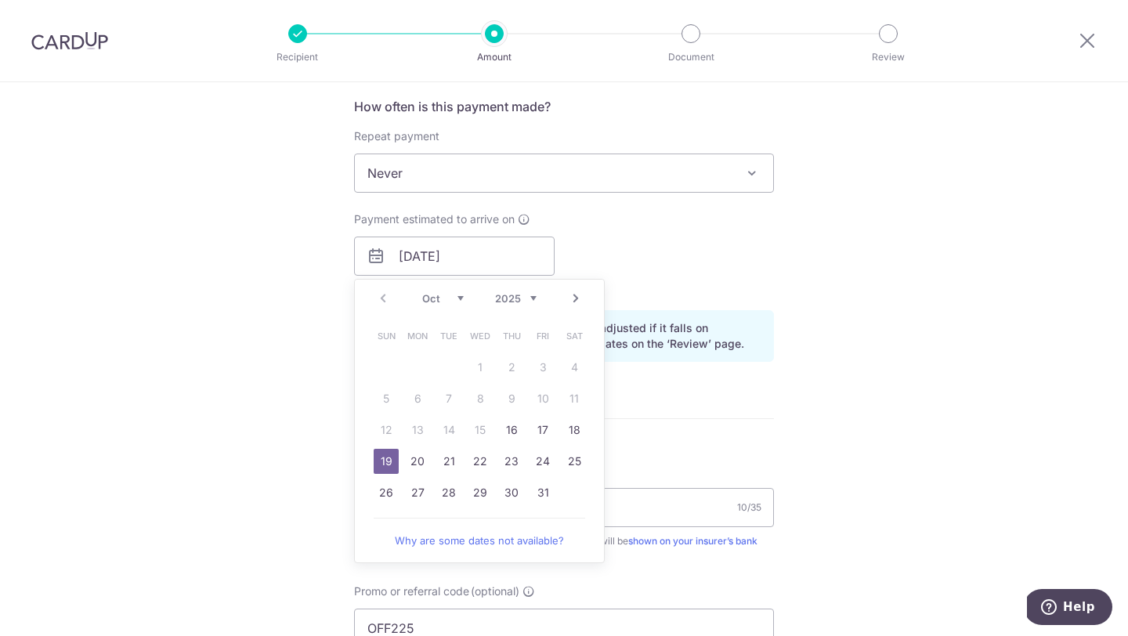
click at [623, 263] on div "Payment estimated to arrive on 19/10/2025 Prev Next Oct Nov Dec 2025 2026 2027 …" at bounding box center [564, 255] width 439 height 86
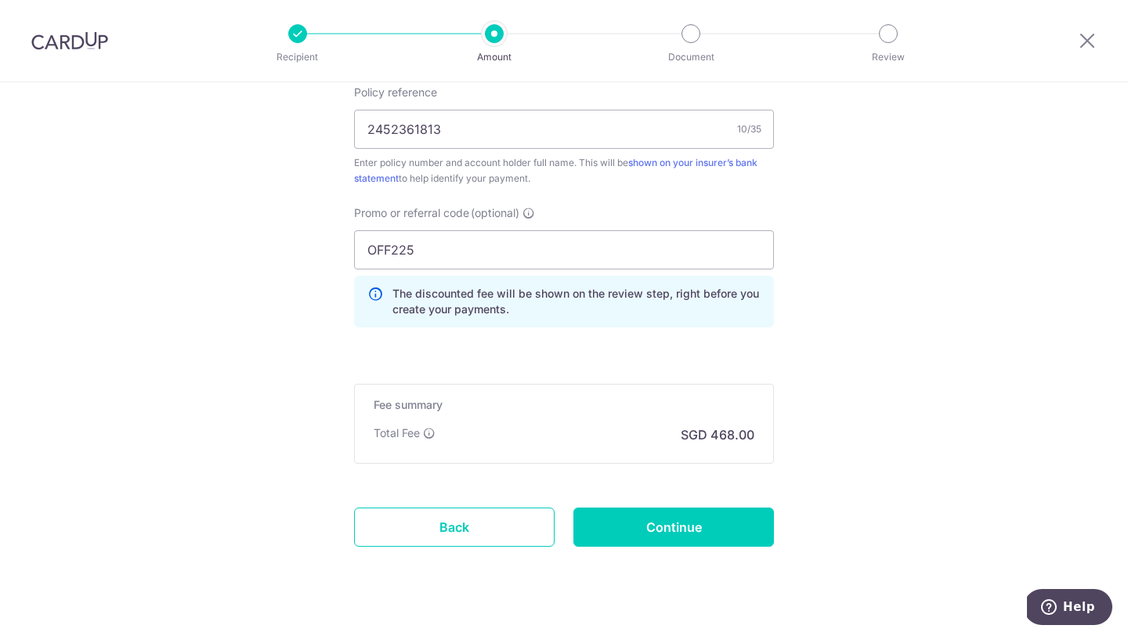
scroll to position [977, 0]
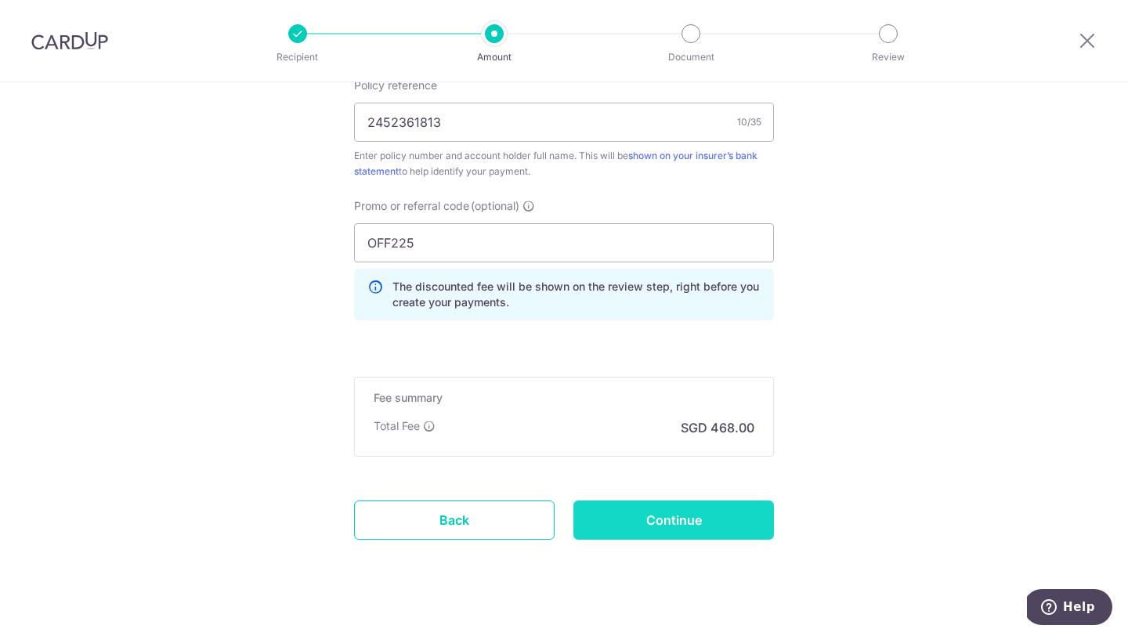
click at [620, 521] on input "Continue" at bounding box center [673, 520] width 201 height 39
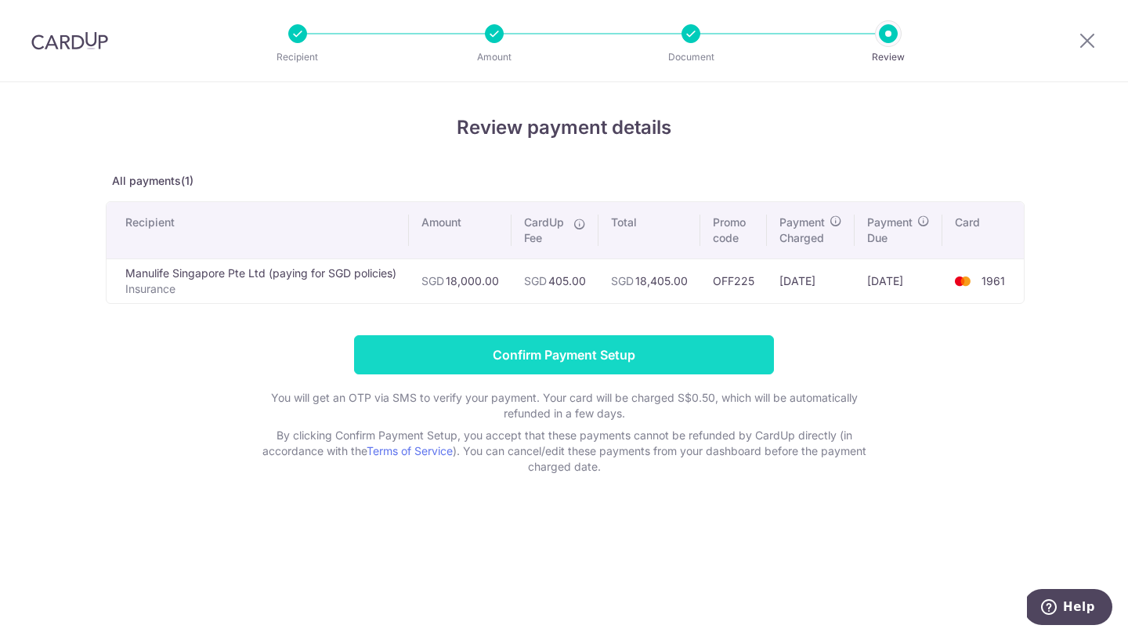
click at [521, 364] on input "Confirm Payment Setup" at bounding box center [564, 354] width 420 height 39
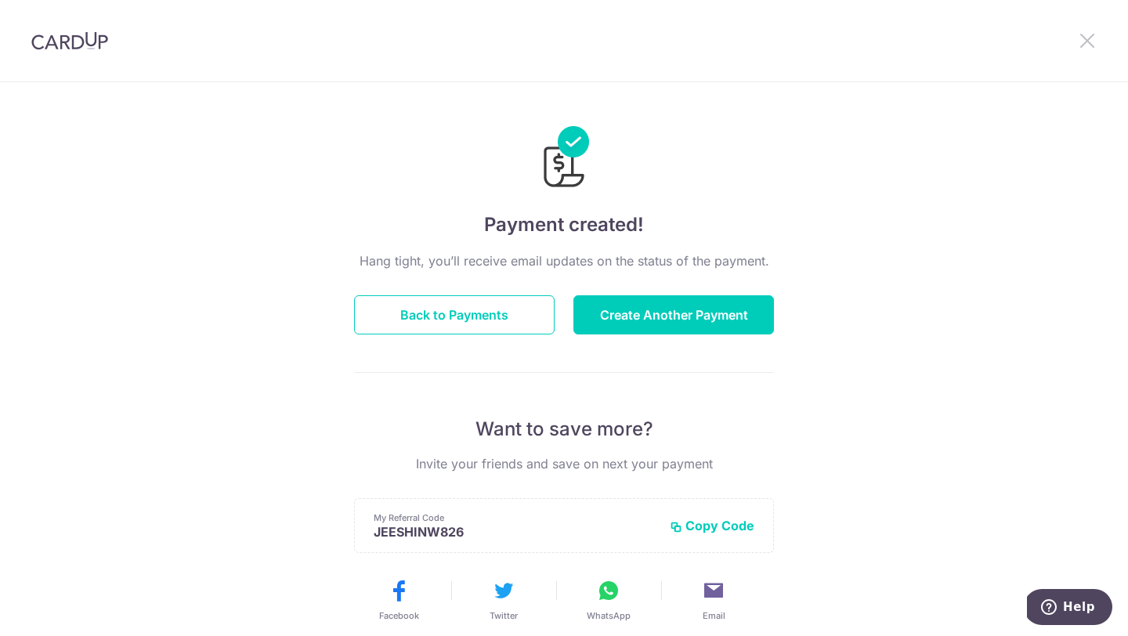
click at [1095, 39] on icon at bounding box center [1087, 41] width 19 height 20
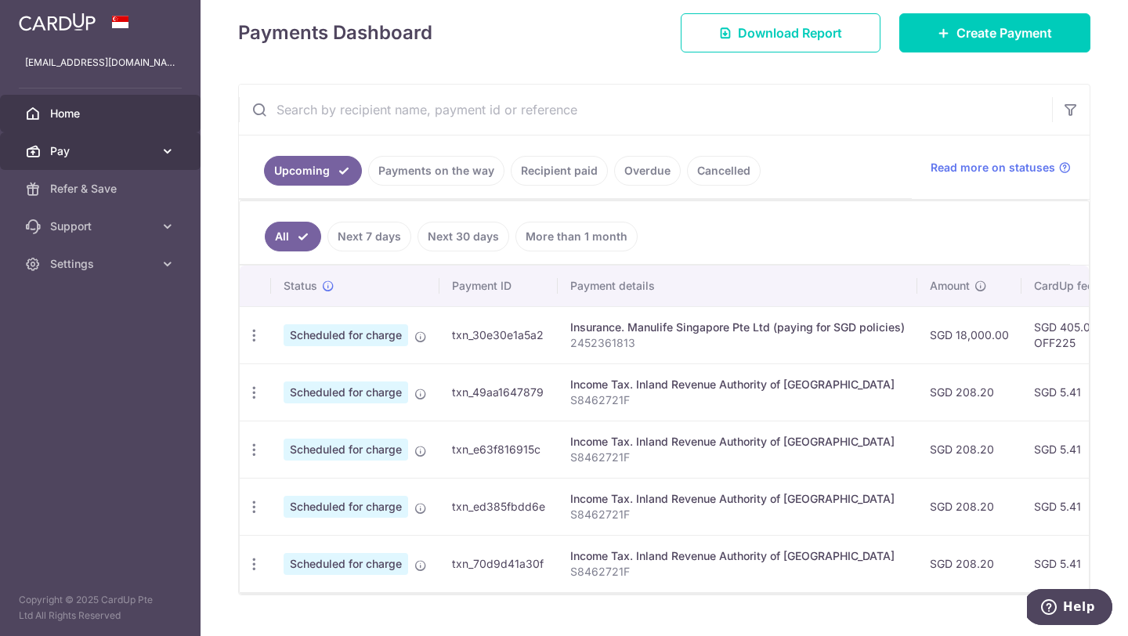
click at [163, 154] on icon at bounding box center [168, 151] width 16 height 16
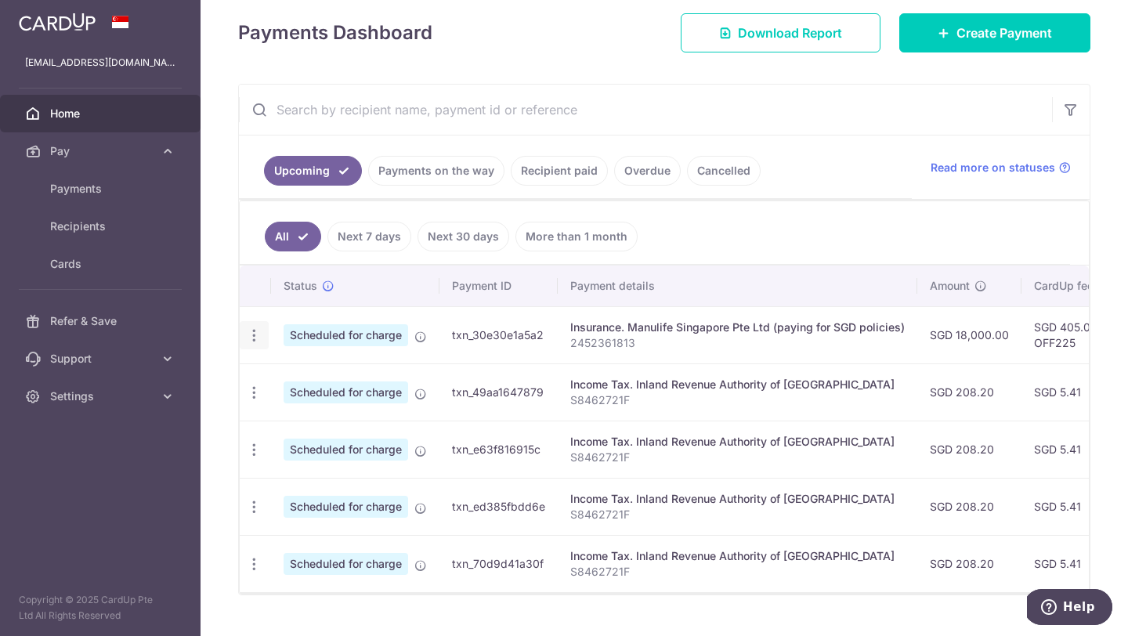
click at [261, 338] on icon "button" at bounding box center [254, 335] width 16 height 16
click at [284, 385] on link "Update payment" at bounding box center [322, 379] width 163 height 38
radio input "true"
type input "18,000.00"
type input "19/10/2025"
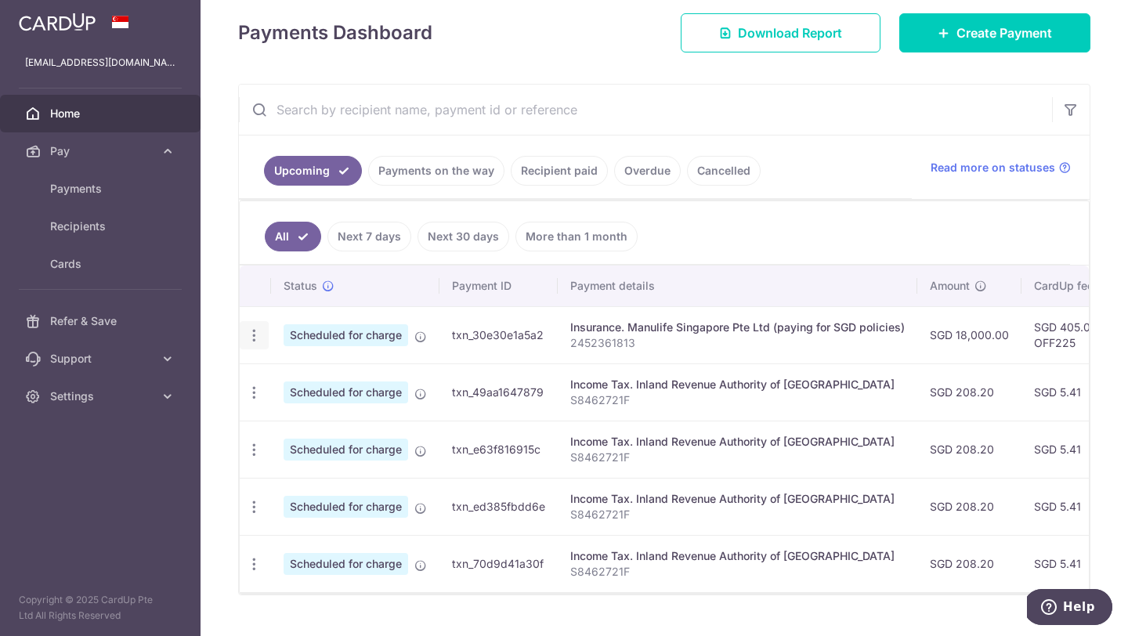
type input "2452361813"
type input "OFF225"
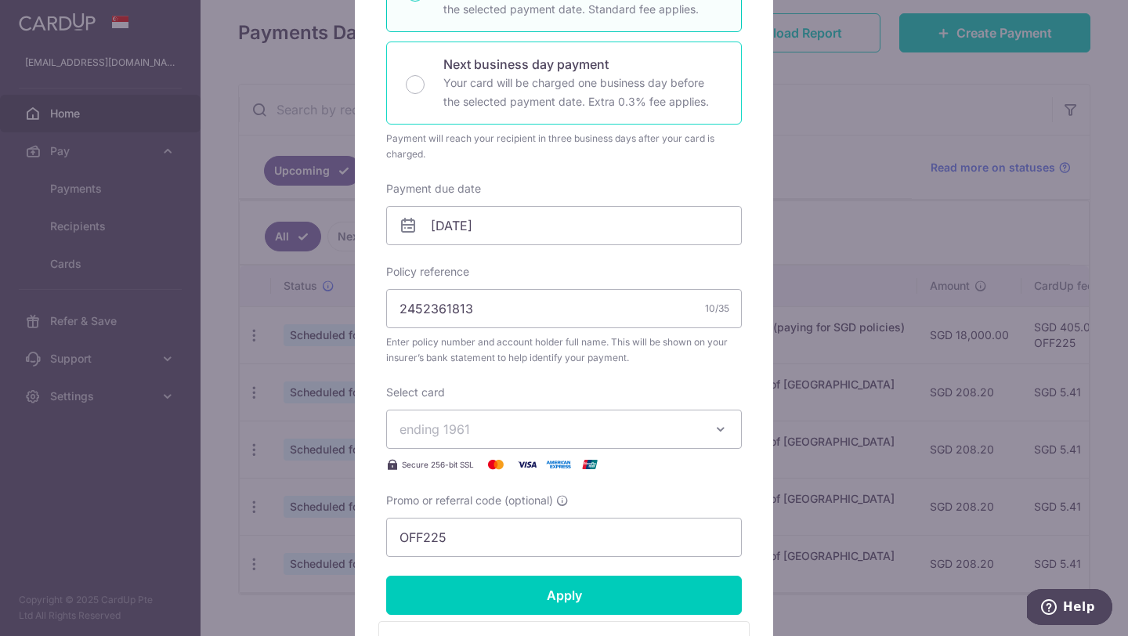
scroll to position [345, 0]
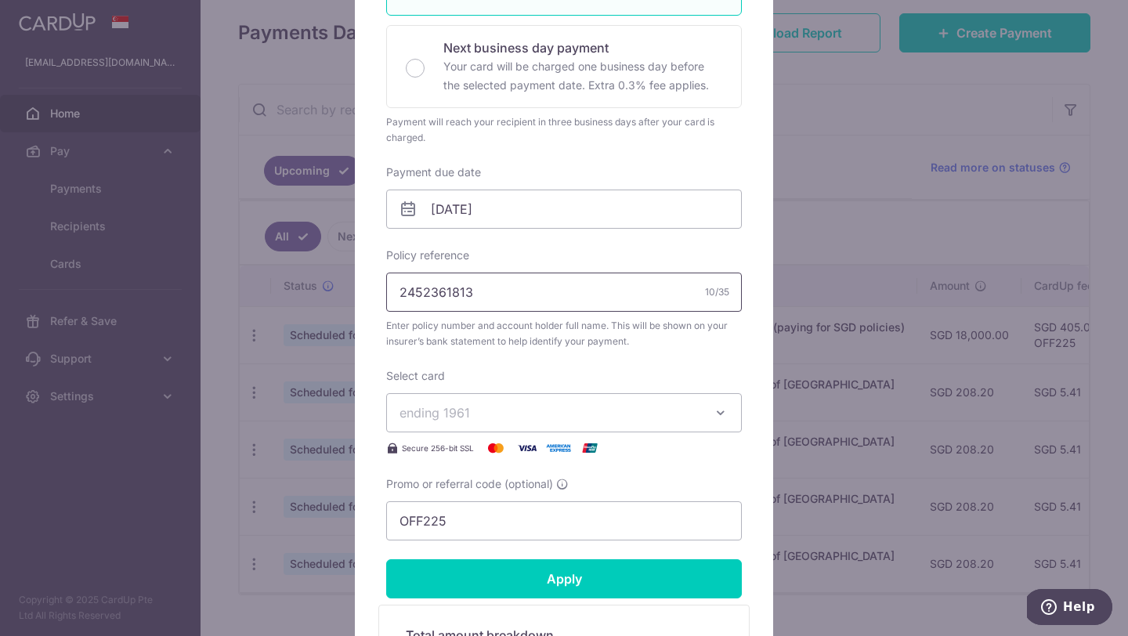
click at [519, 285] on input "2452361813" at bounding box center [564, 292] width 356 height 39
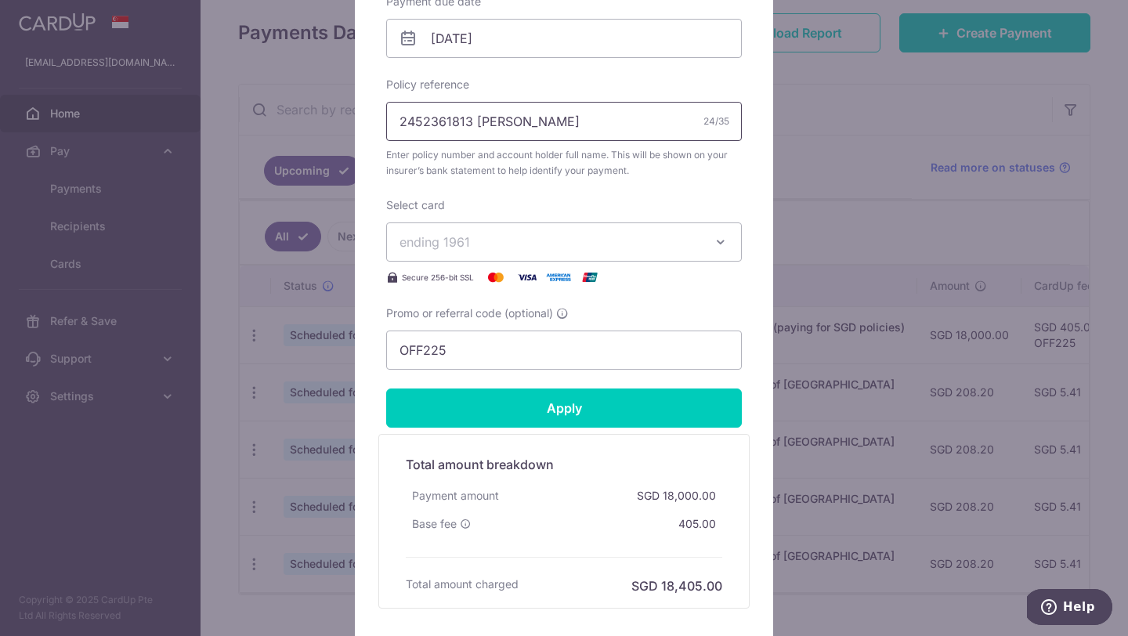
scroll to position [532, 0]
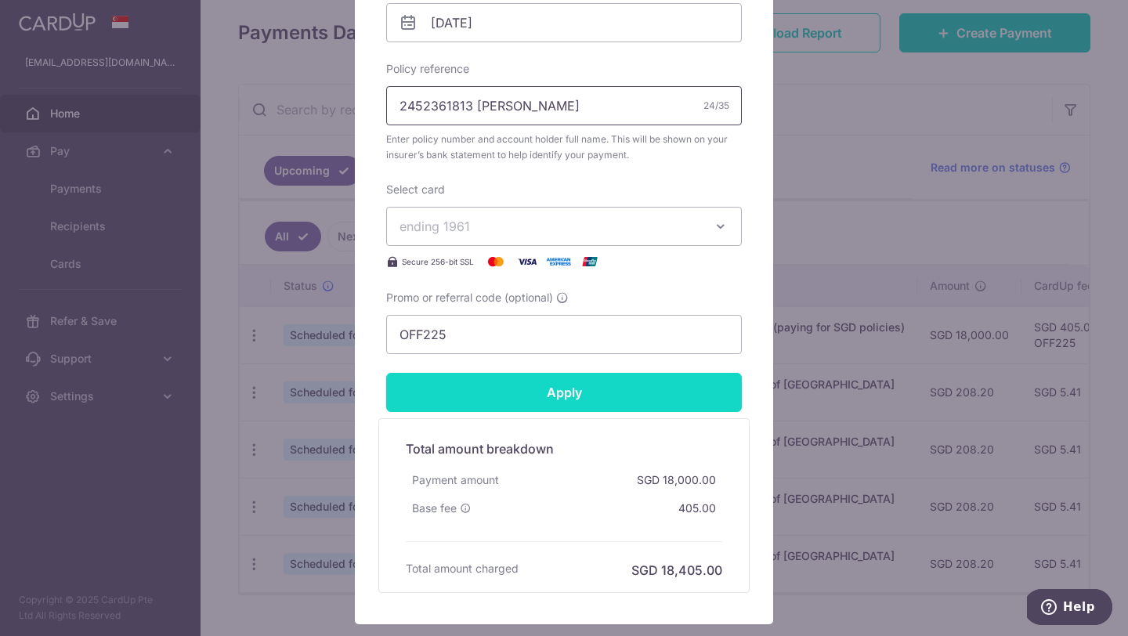
type input "2452361813 [PERSON_NAME]"
click at [555, 396] on input "Apply" at bounding box center [564, 392] width 356 height 39
type input "Successfully Applied"
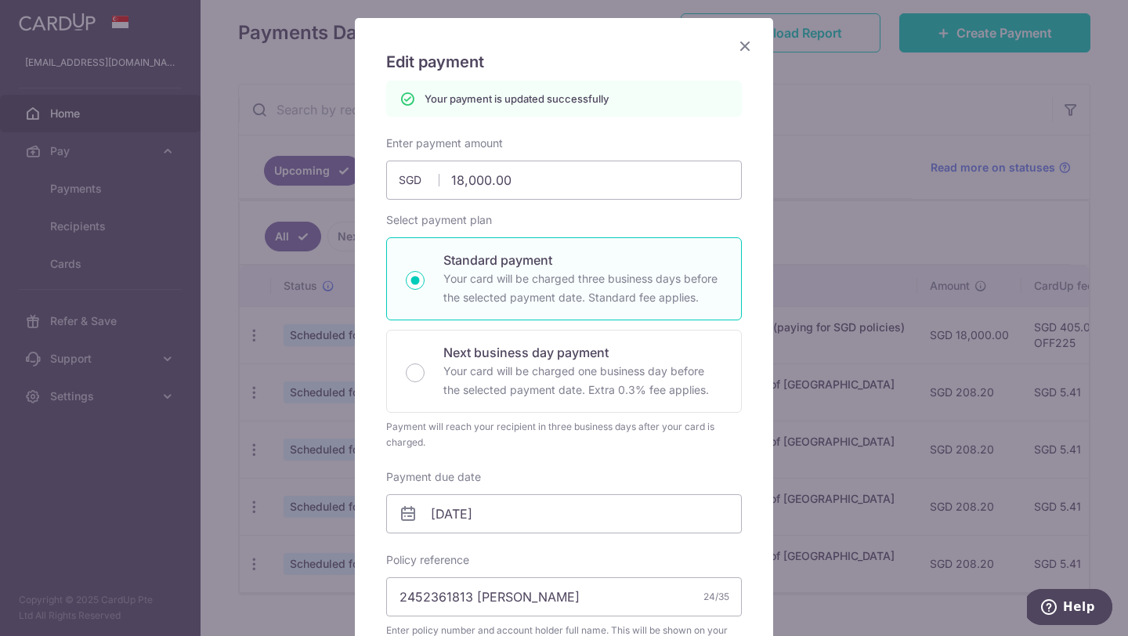
scroll to position [0, 0]
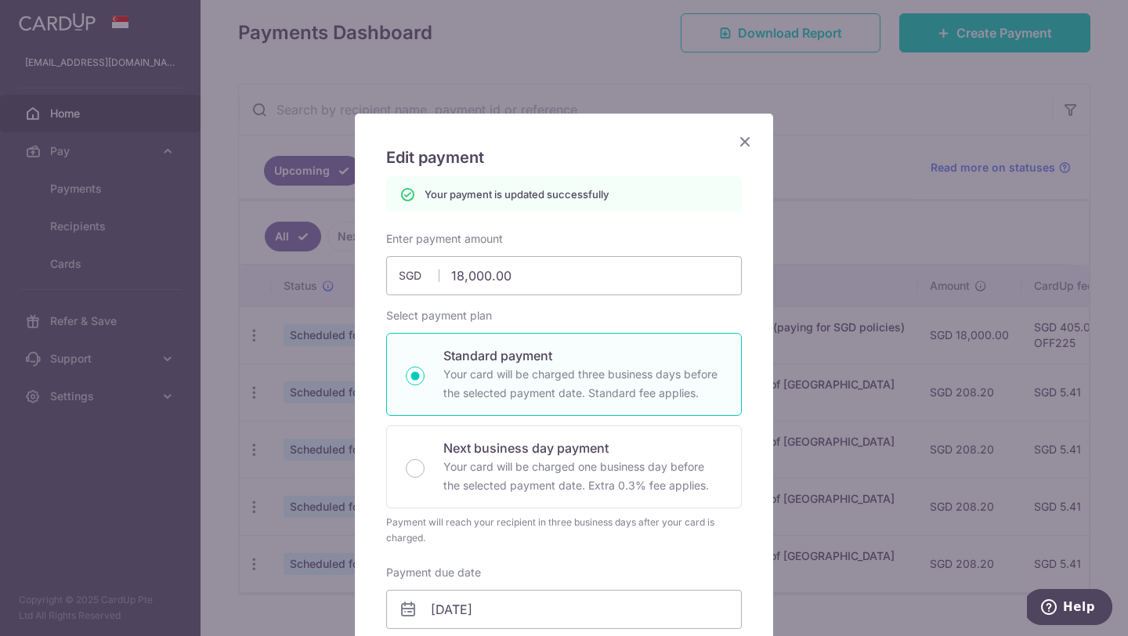
click at [746, 142] on icon "Close" at bounding box center [745, 142] width 19 height 20
